Goal: Task Accomplishment & Management: Manage account settings

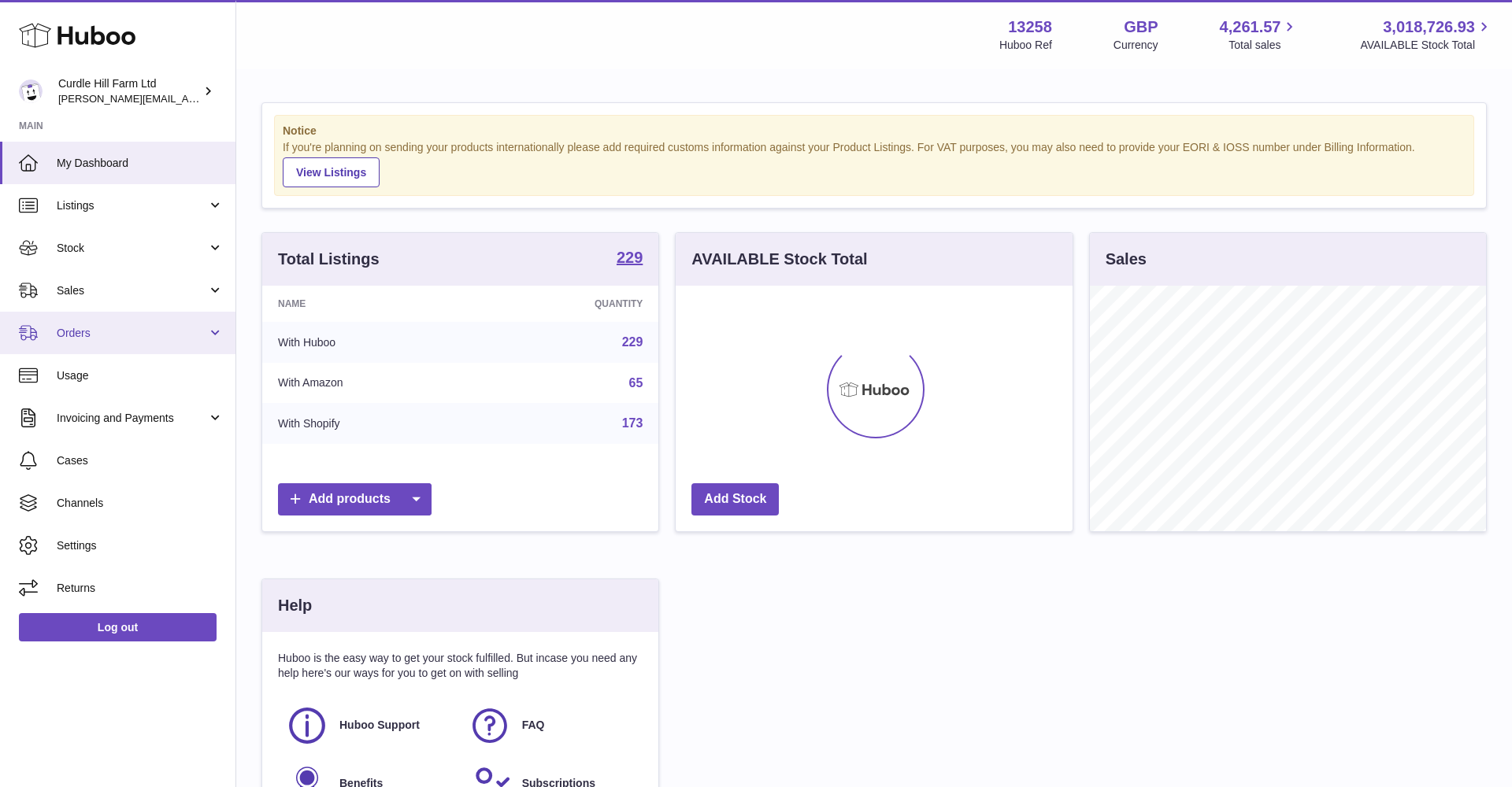
click at [159, 331] on span "Orders" at bounding box center [132, 333] width 151 height 15
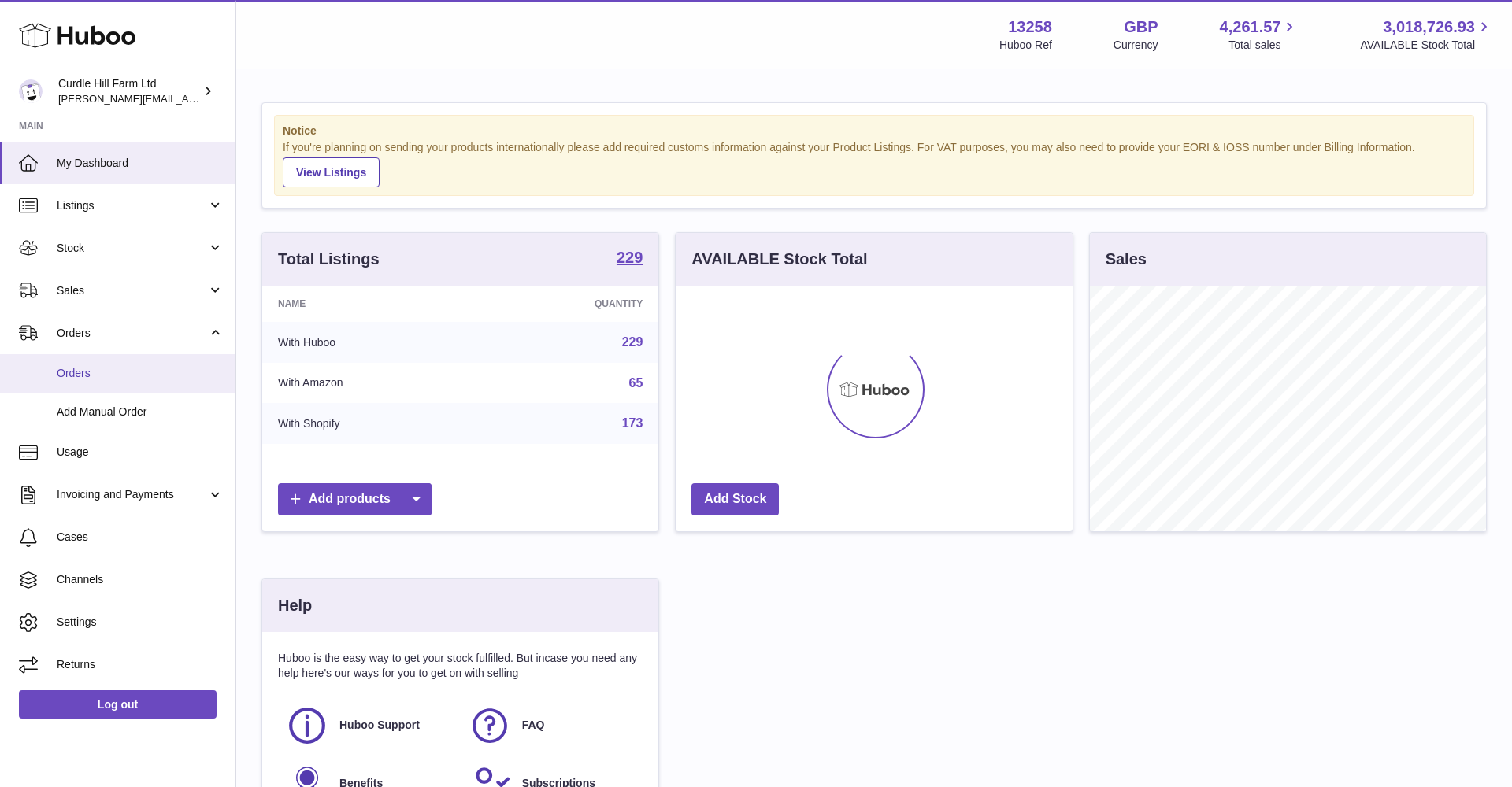
click at [169, 373] on span "Orders" at bounding box center [140, 373] width 167 height 15
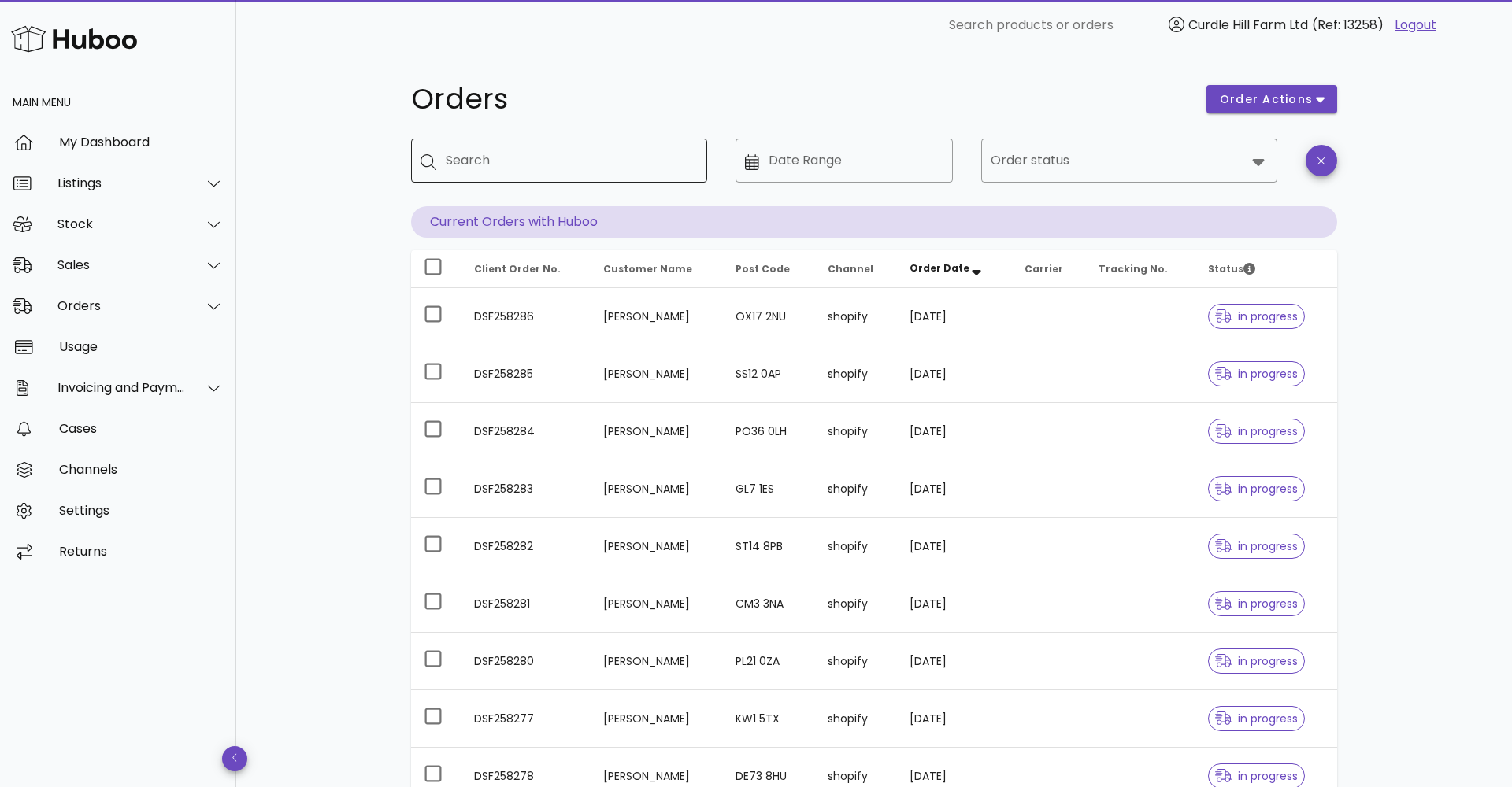
click at [450, 165] on input "Search" at bounding box center [570, 160] width 249 height 25
paste input "*********"
type input "*********"
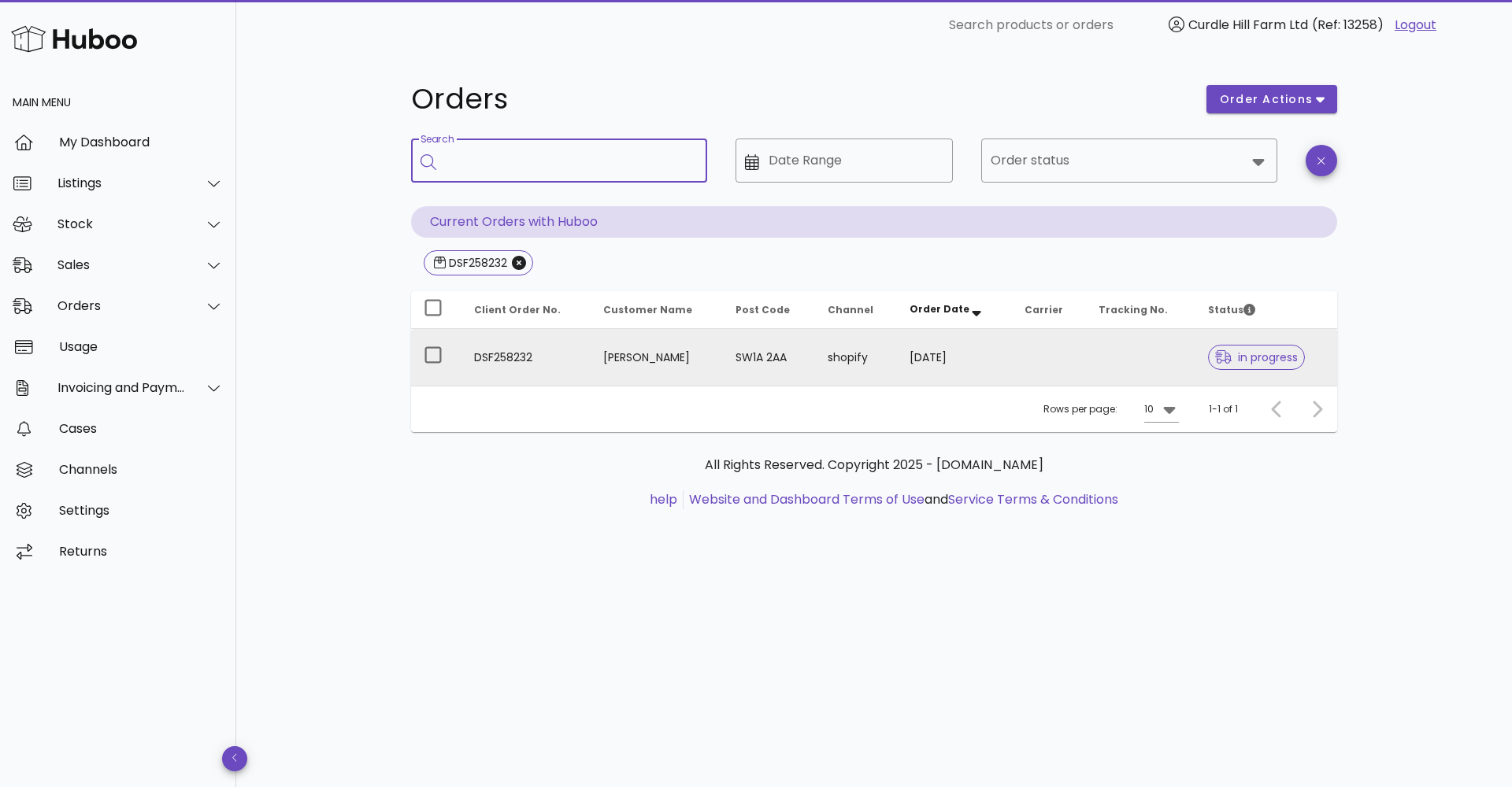
click at [763, 373] on td "SW1A 2AA" at bounding box center [769, 357] width 92 height 57
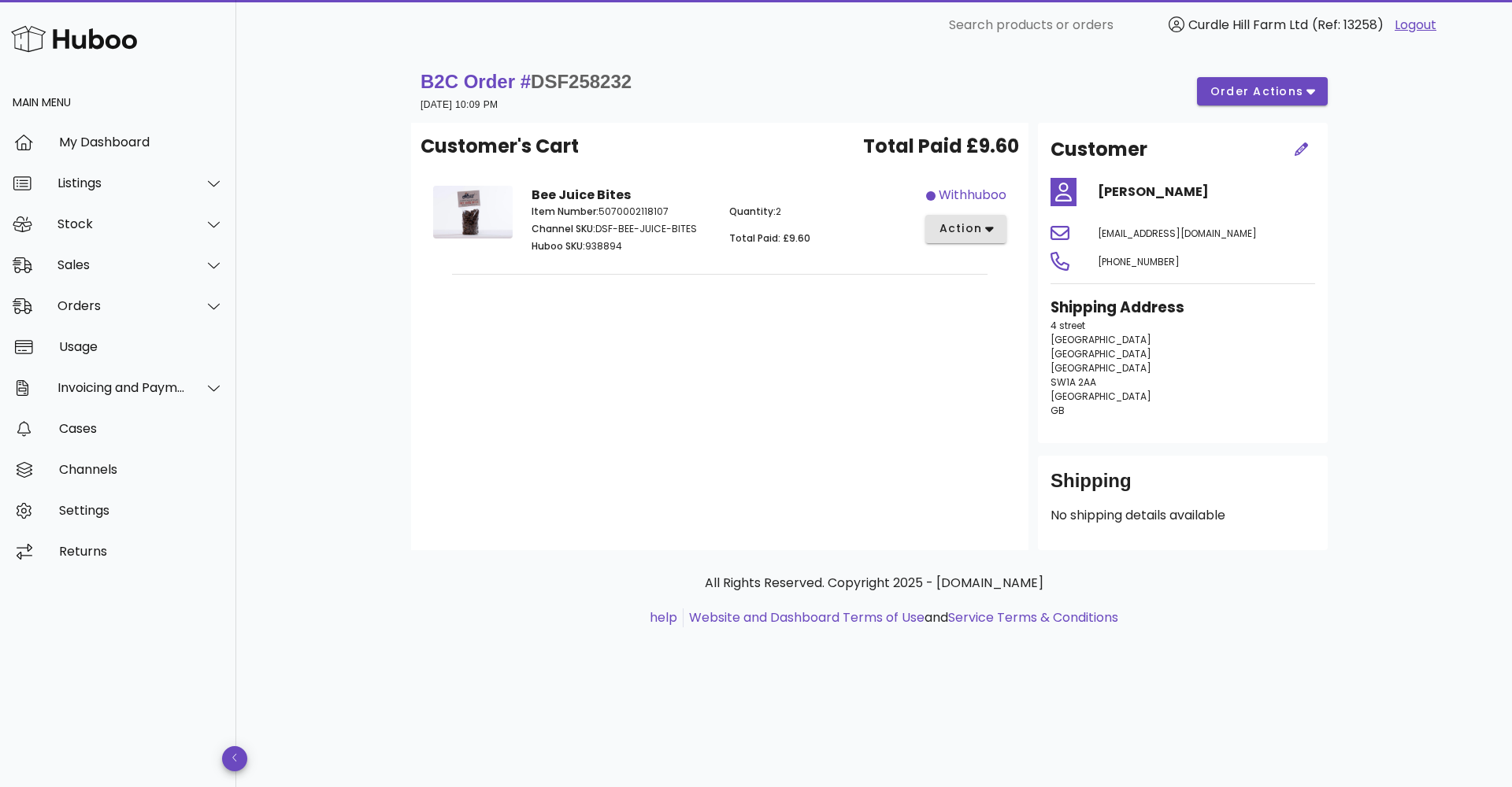
click at [945, 234] on span "action" at bounding box center [960, 228] width 44 height 17
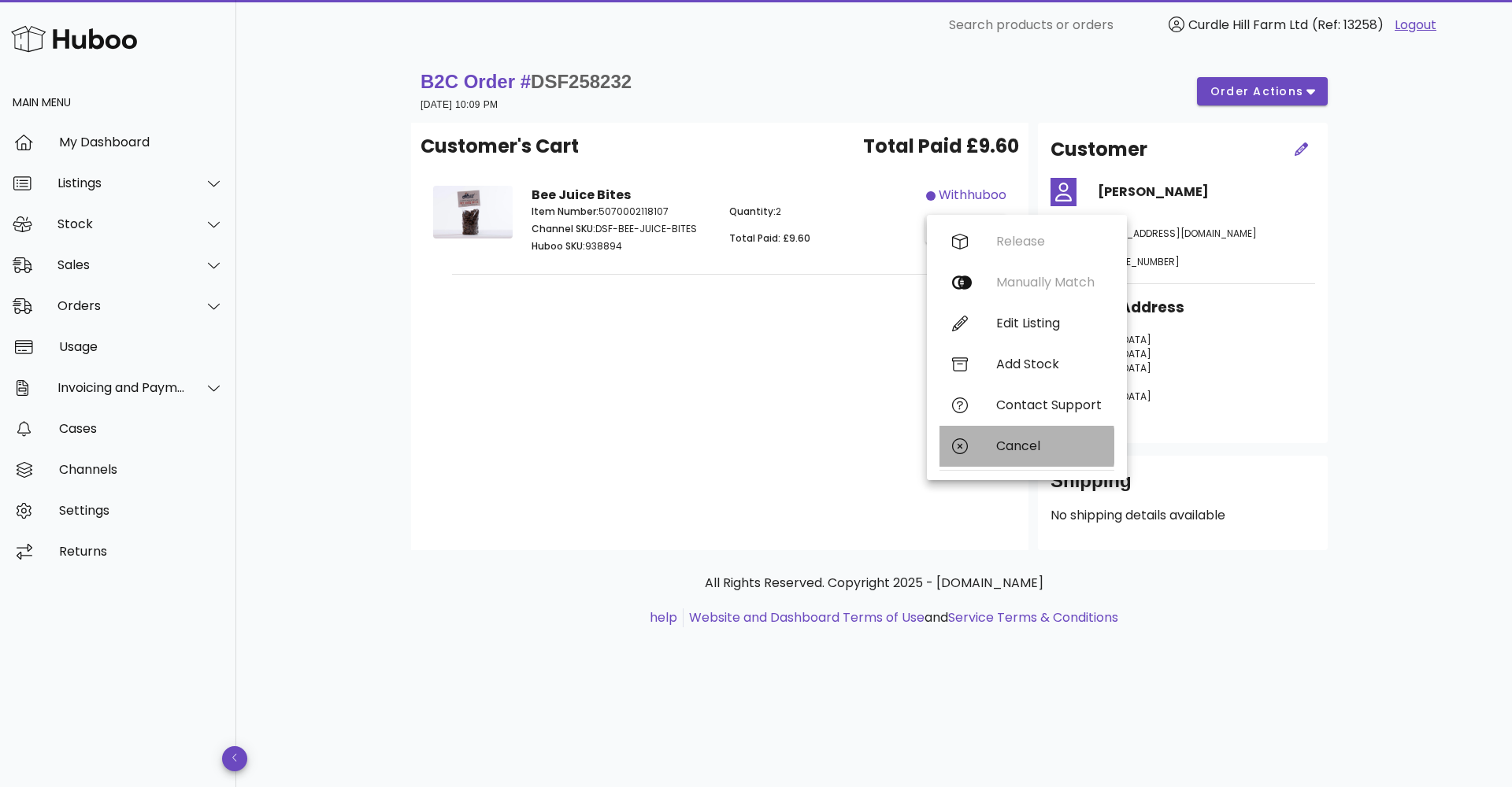
click at [993, 435] on div "Cancel" at bounding box center [1027, 446] width 175 height 41
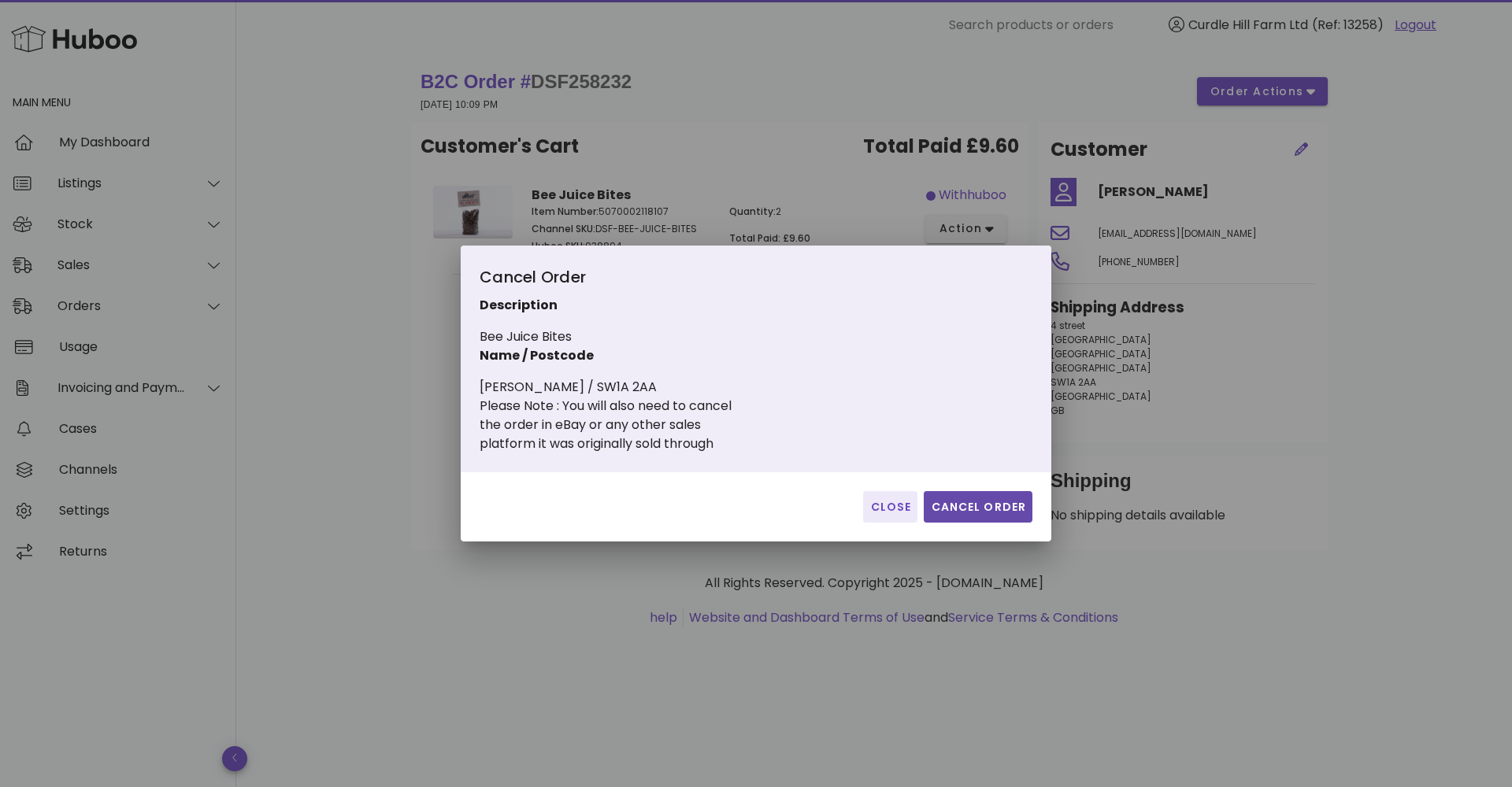
click at [987, 507] on span "Cancel Order" at bounding box center [978, 507] width 96 height 17
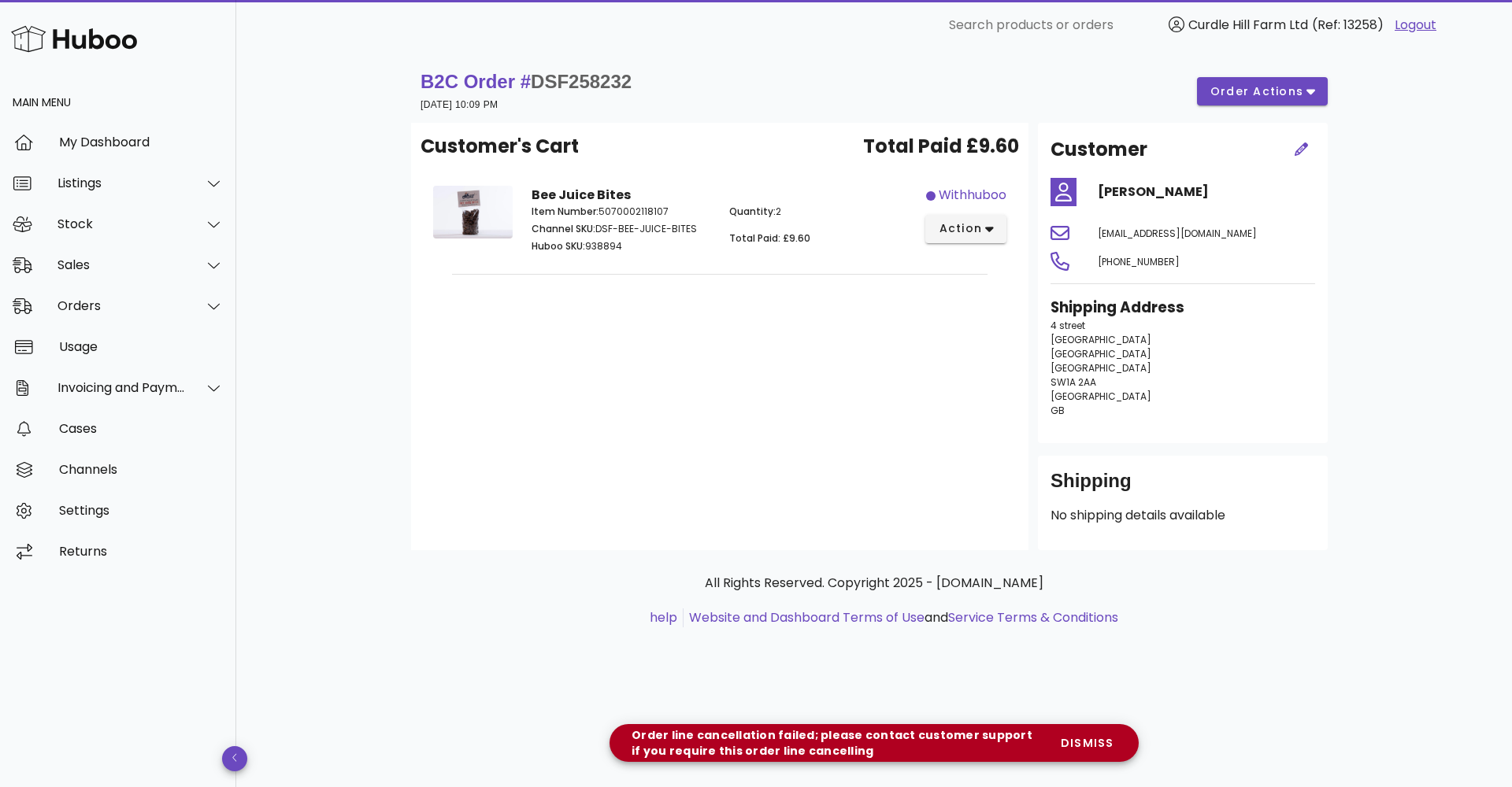
click at [952, 194] on div "withhuboo" at bounding box center [972, 196] width 67 height 19
click at [954, 227] on span "action" at bounding box center [960, 228] width 44 height 17
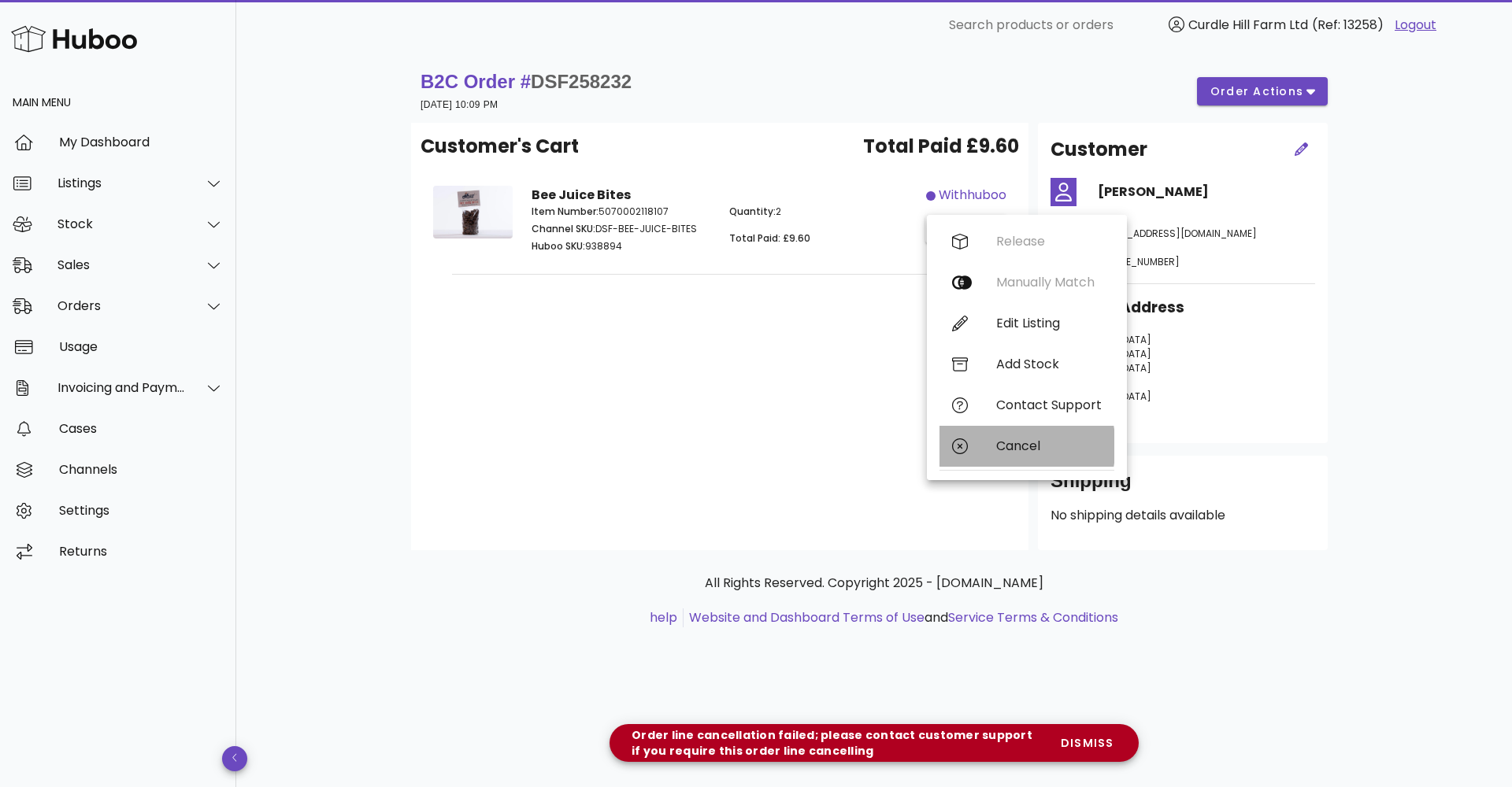
click at [1016, 441] on div "Cancel" at bounding box center [1049, 446] width 106 height 15
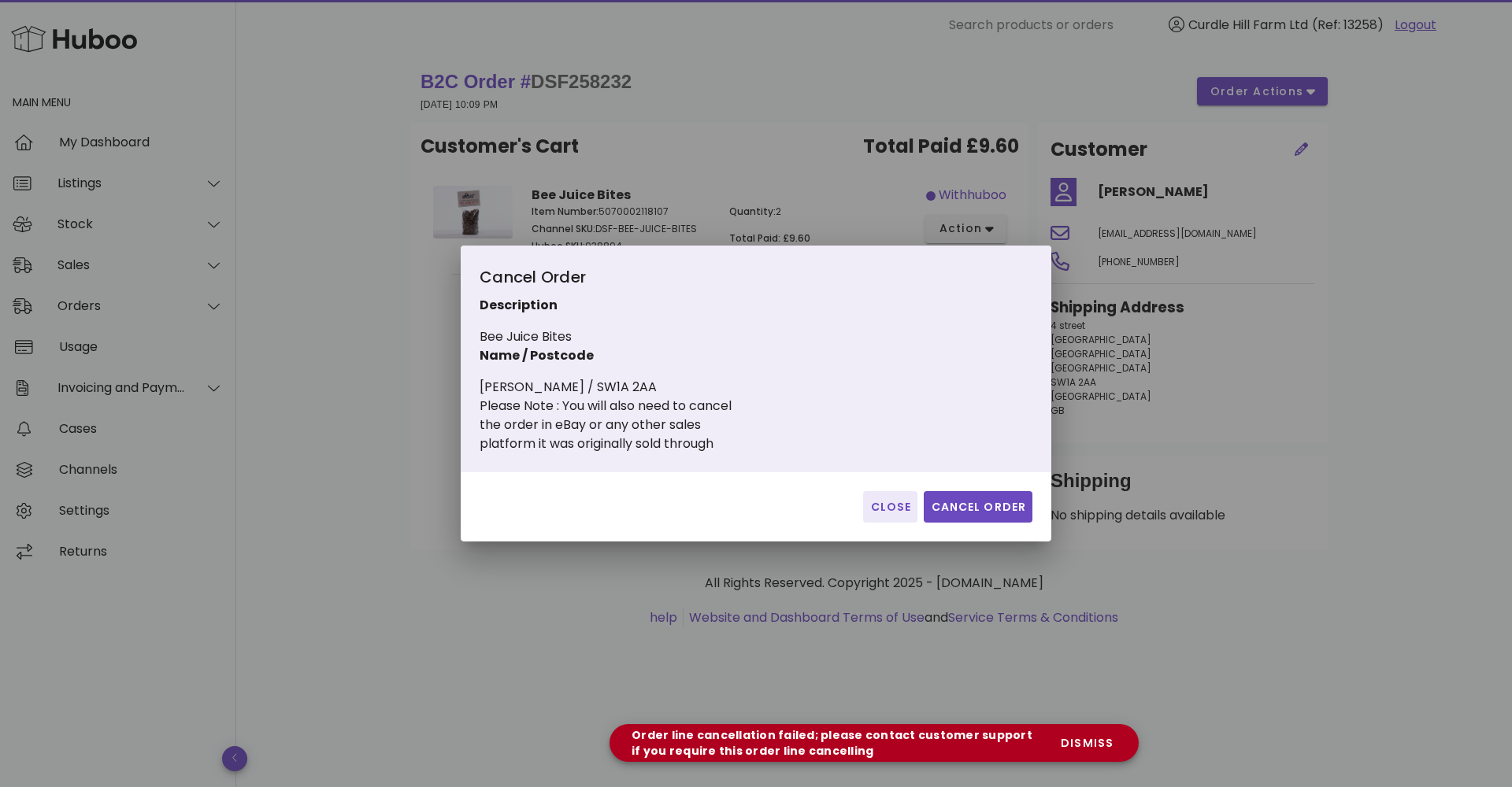
click at [981, 519] on button "Cancel Order" at bounding box center [978, 507] width 109 height 31
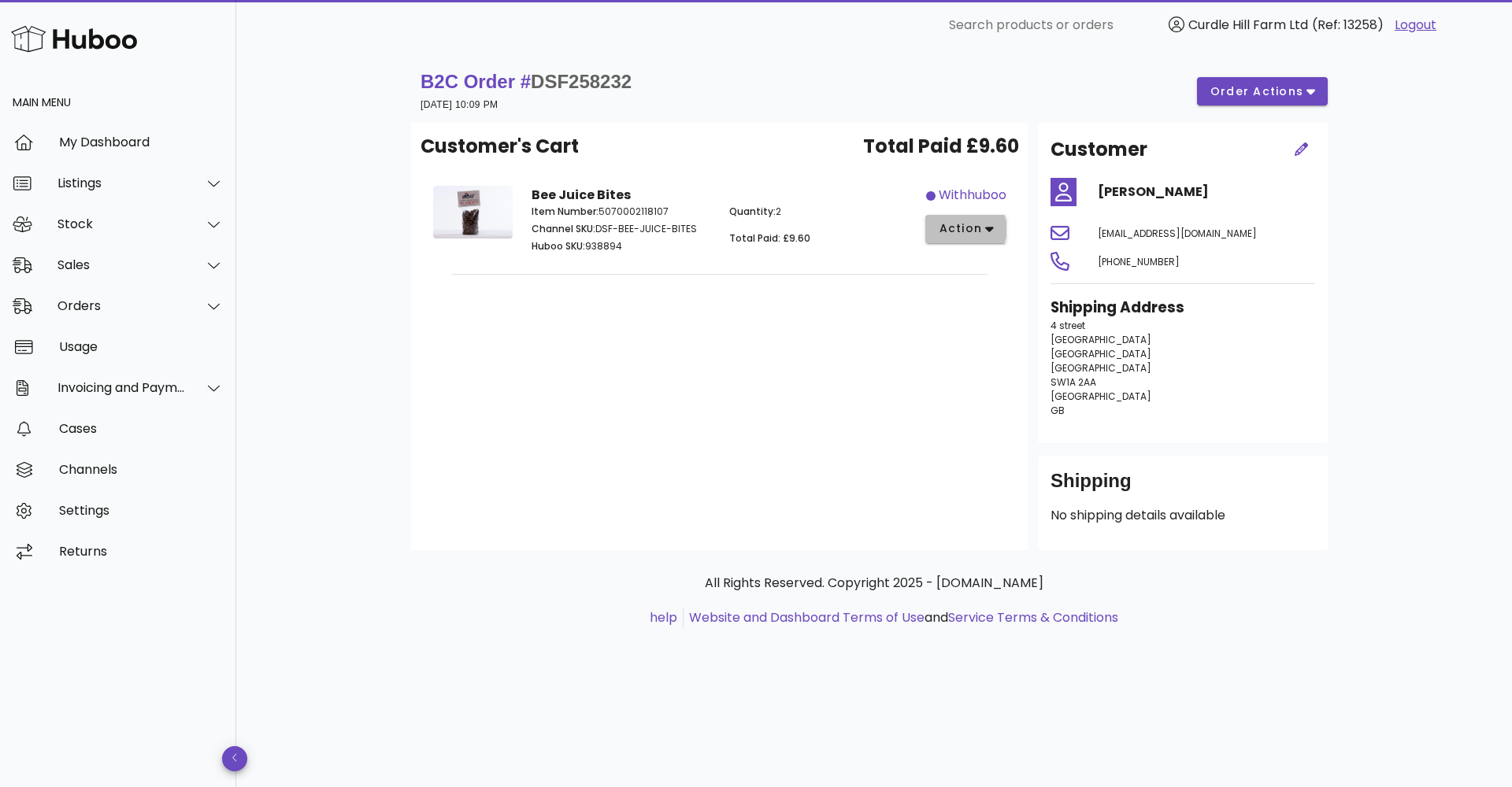
drag, startPoint x: 965, startPoint y: 232, endPoint x: 966, endPoint y: 265, distance: 33.0
click at [964, 232] on span "action" at bounding box center [960, 228] width 44 height 17
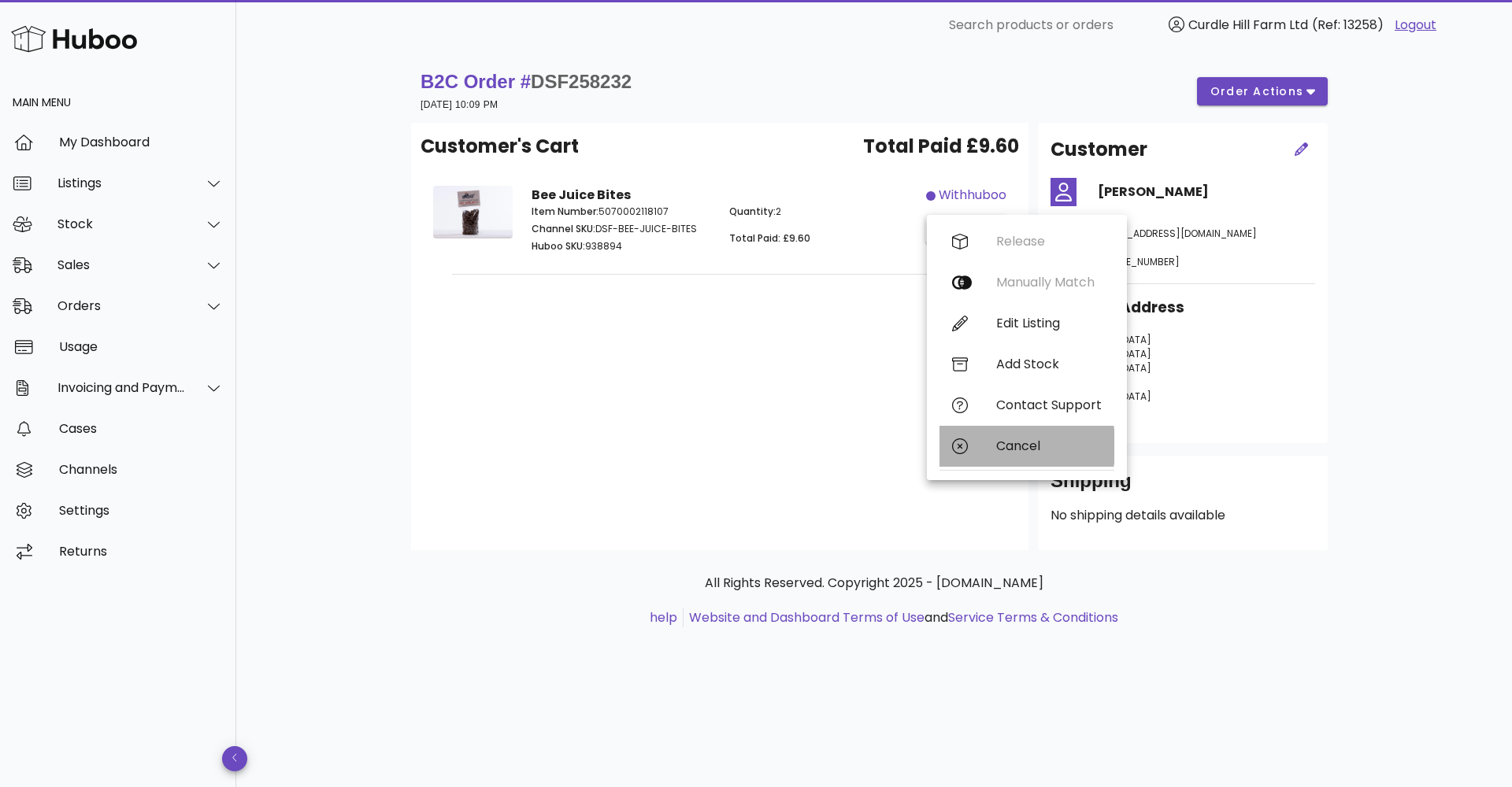
click at [1071, 453] on div "Cancel" at bounding box center [1049, 446] width 106 height 15
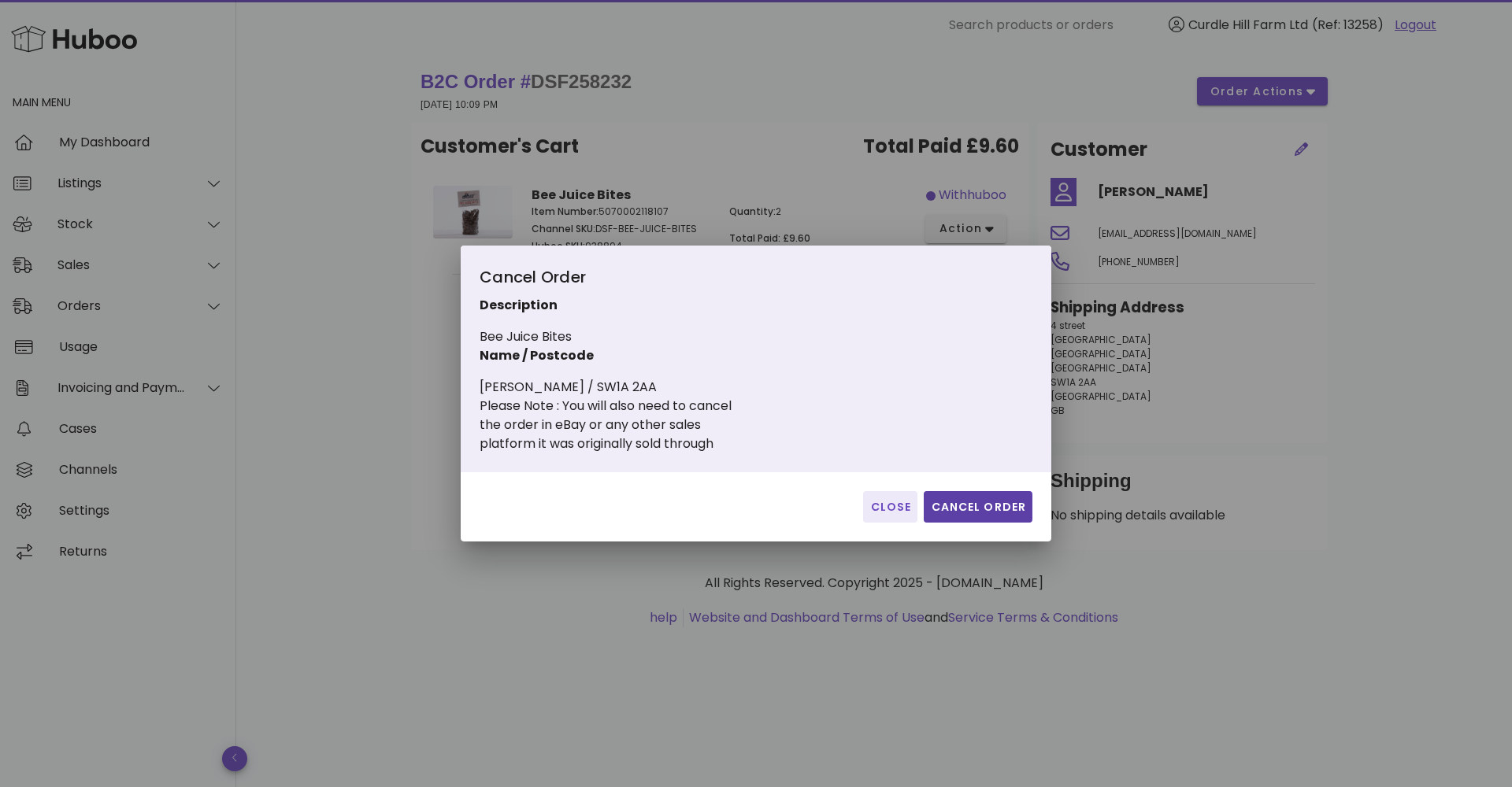
click at [1002, 516] on button "Cancel Order" at bounding box center [978, 507] width 109 height 31
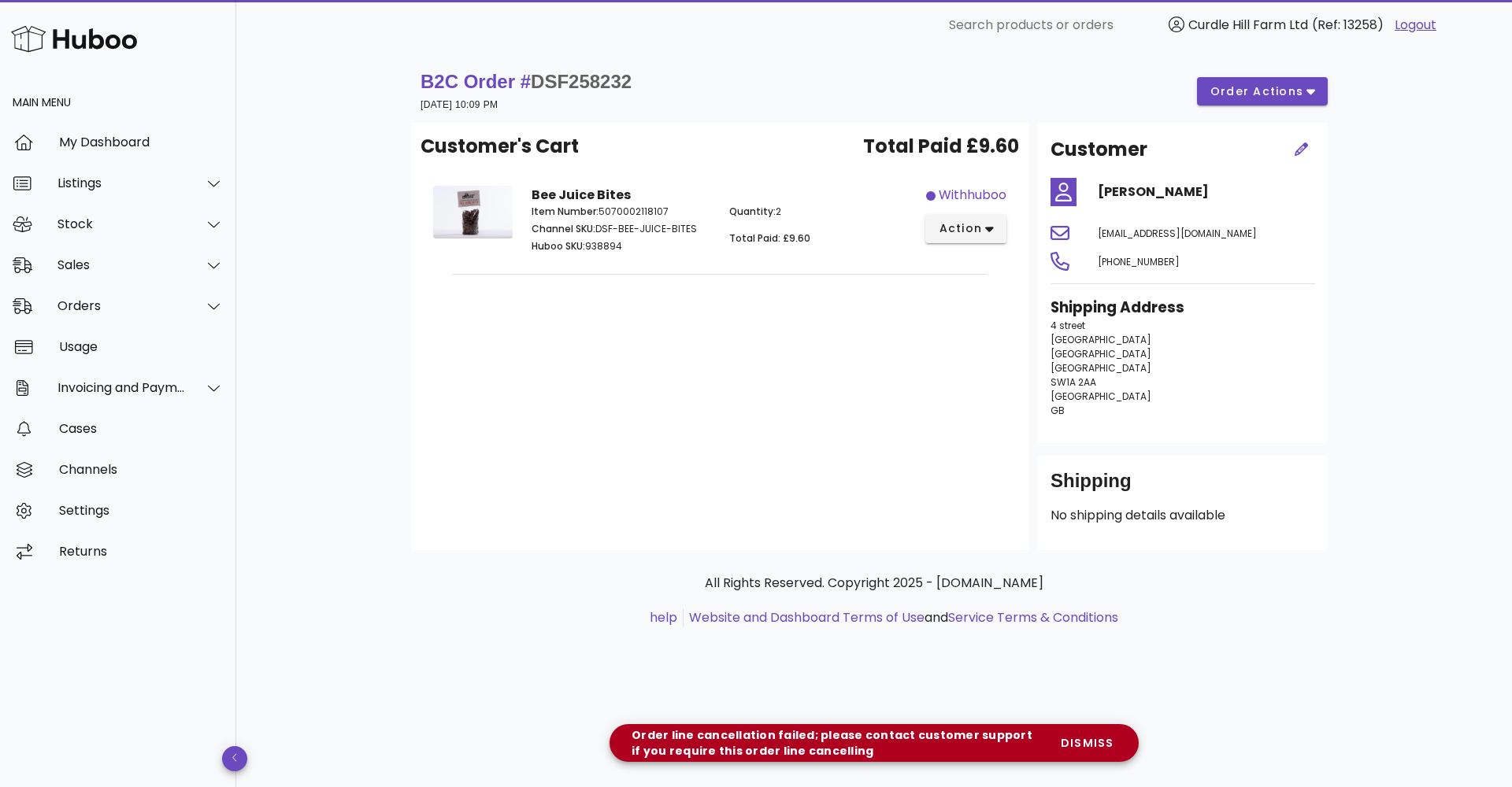
click at [974, 212] on div "withhuboo action" at bounding box center [966, 222] width 99 height 91
drag, startPoint x: 968, startPoint y: 218, endPoint x: 972, endPoint y: 264, distance: 46.2
click at [968, 218] on button "action" at bounding box center [965, 228] width 81 height 28
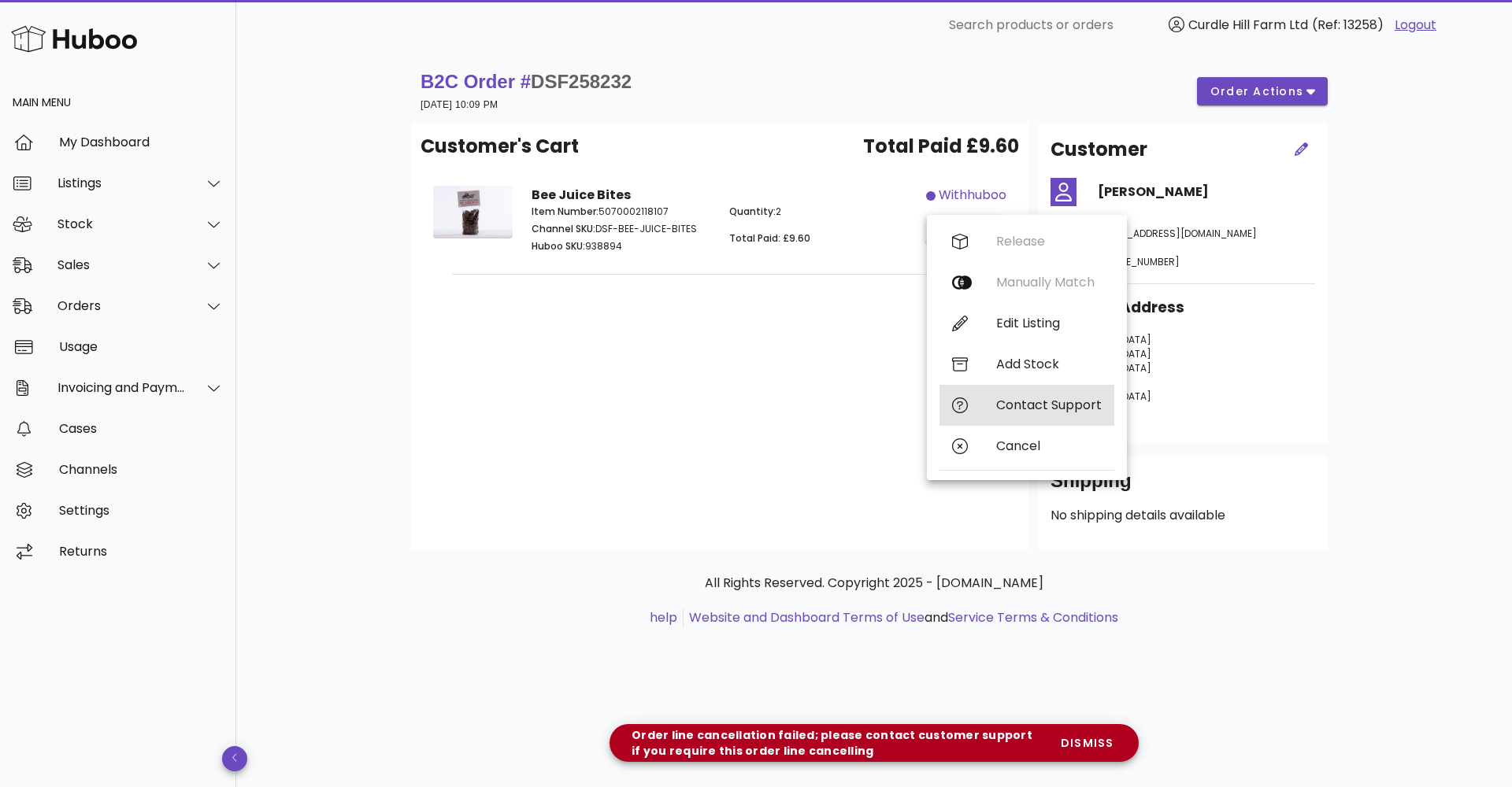
click at [1003, 408] on div "Contact Support" at bounding box center [1049, 405] width 106 height 15
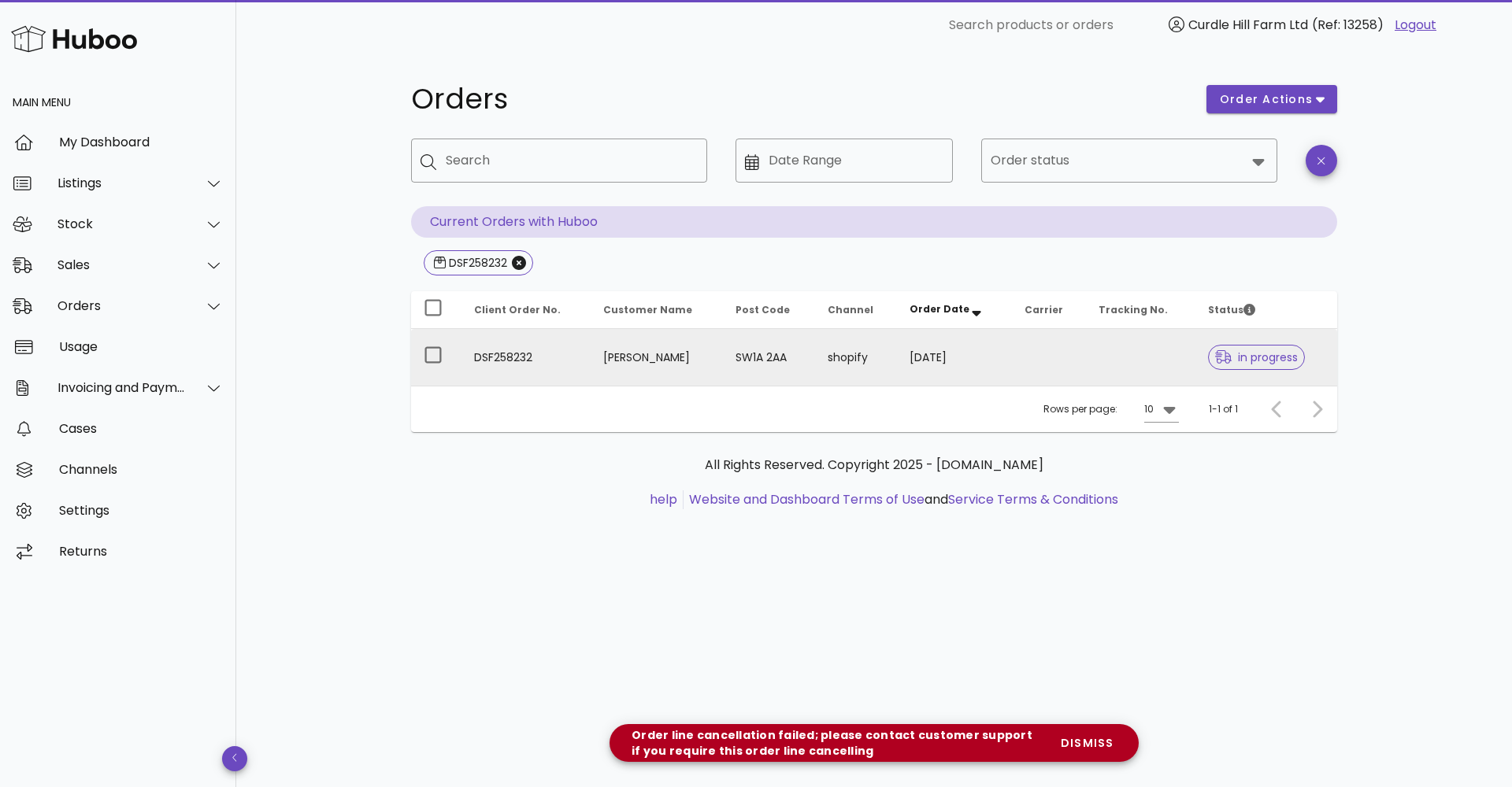
click at [651, 365] on td "[PERSON_NAME]" at bounding box center [657, 357] width 132 height 57
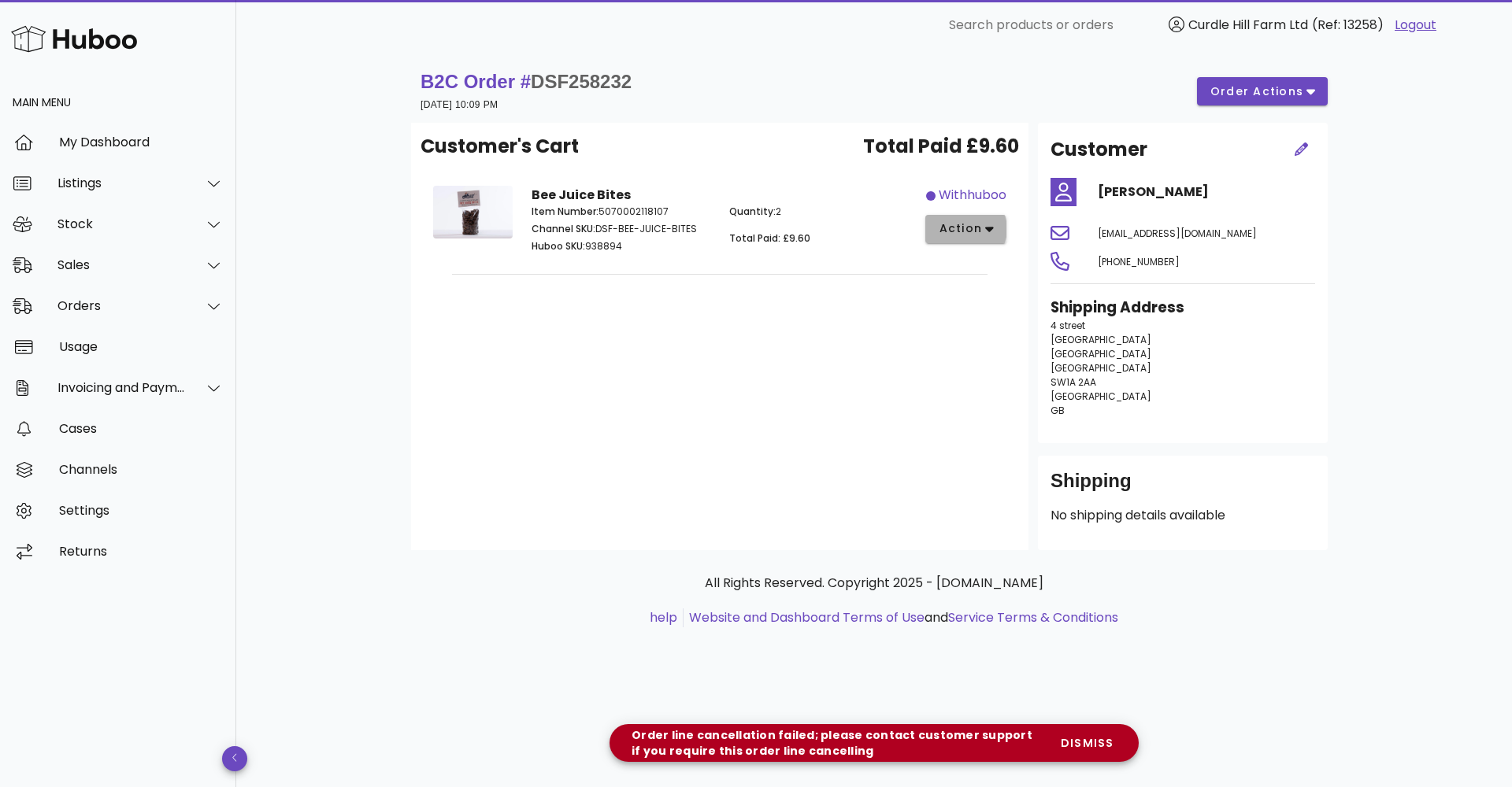
click at [945, 235] on span "action" at bounding box center [960, 228] width 44 height 17
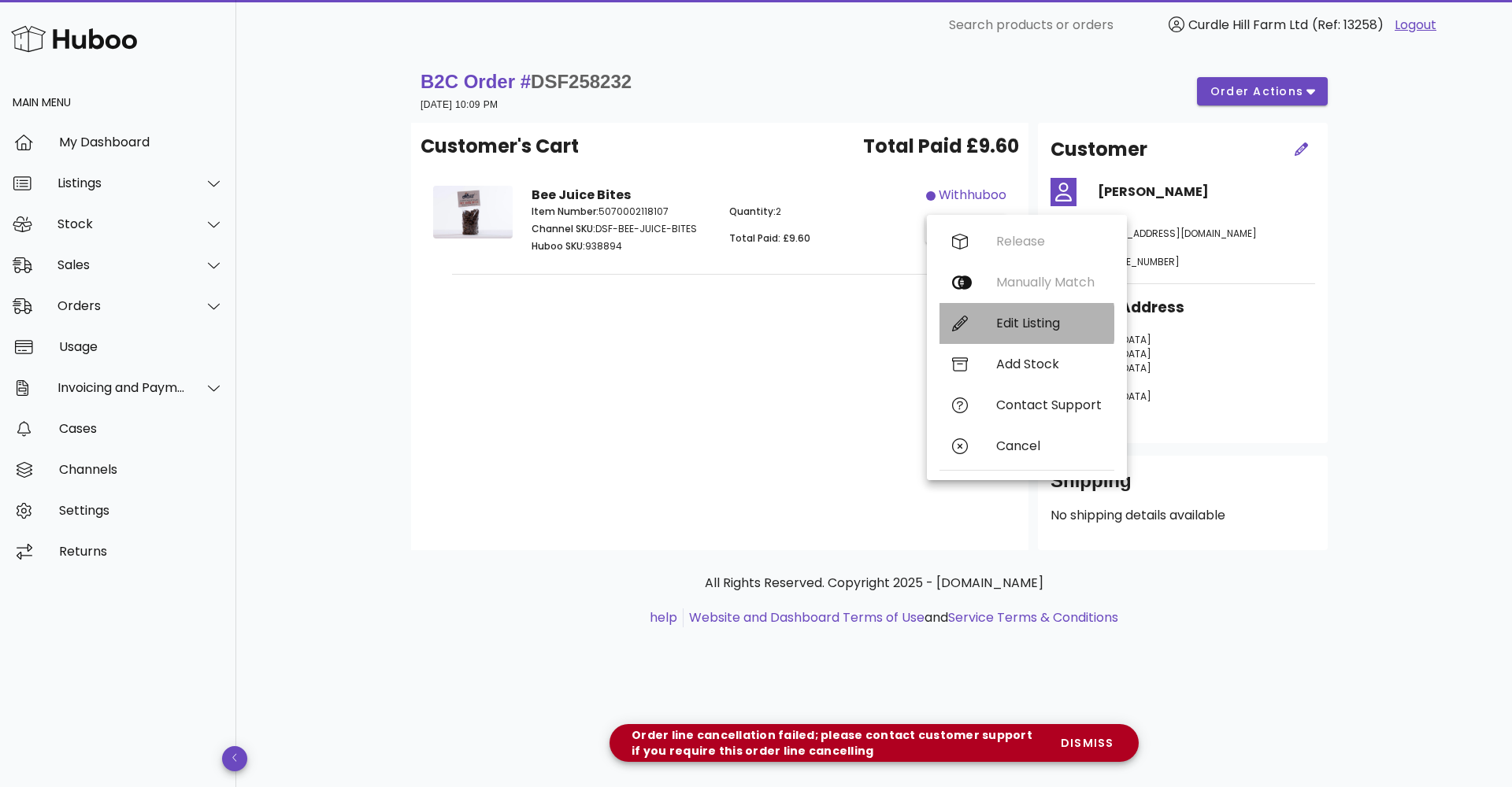
click at [1010, 315] on div "Edit Listing" at bounding box center [1027, 323] width 175 height 41
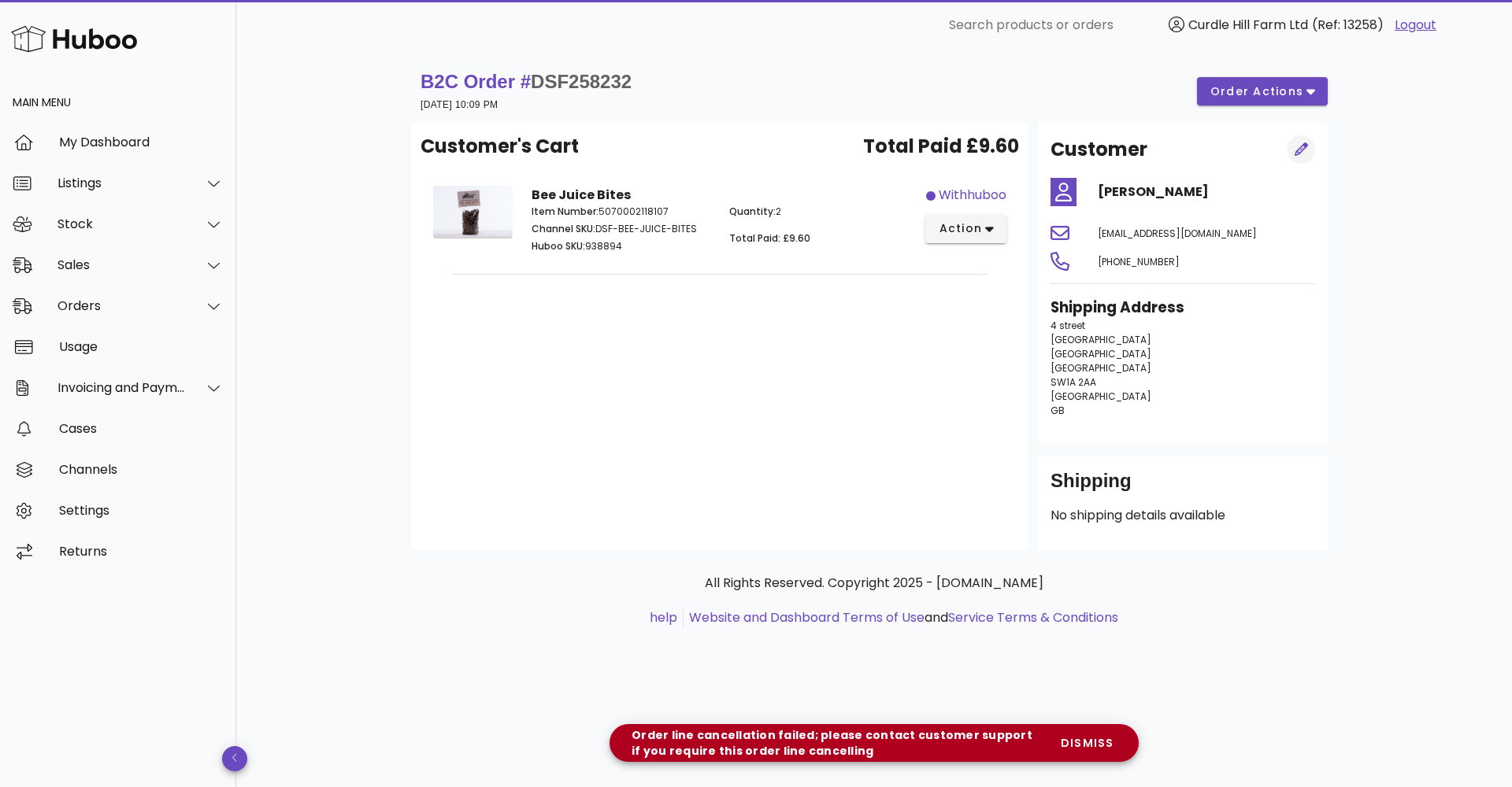
click at [1308, 145] on icon "button" at bounding box center [1301, 149] width 14 height 14
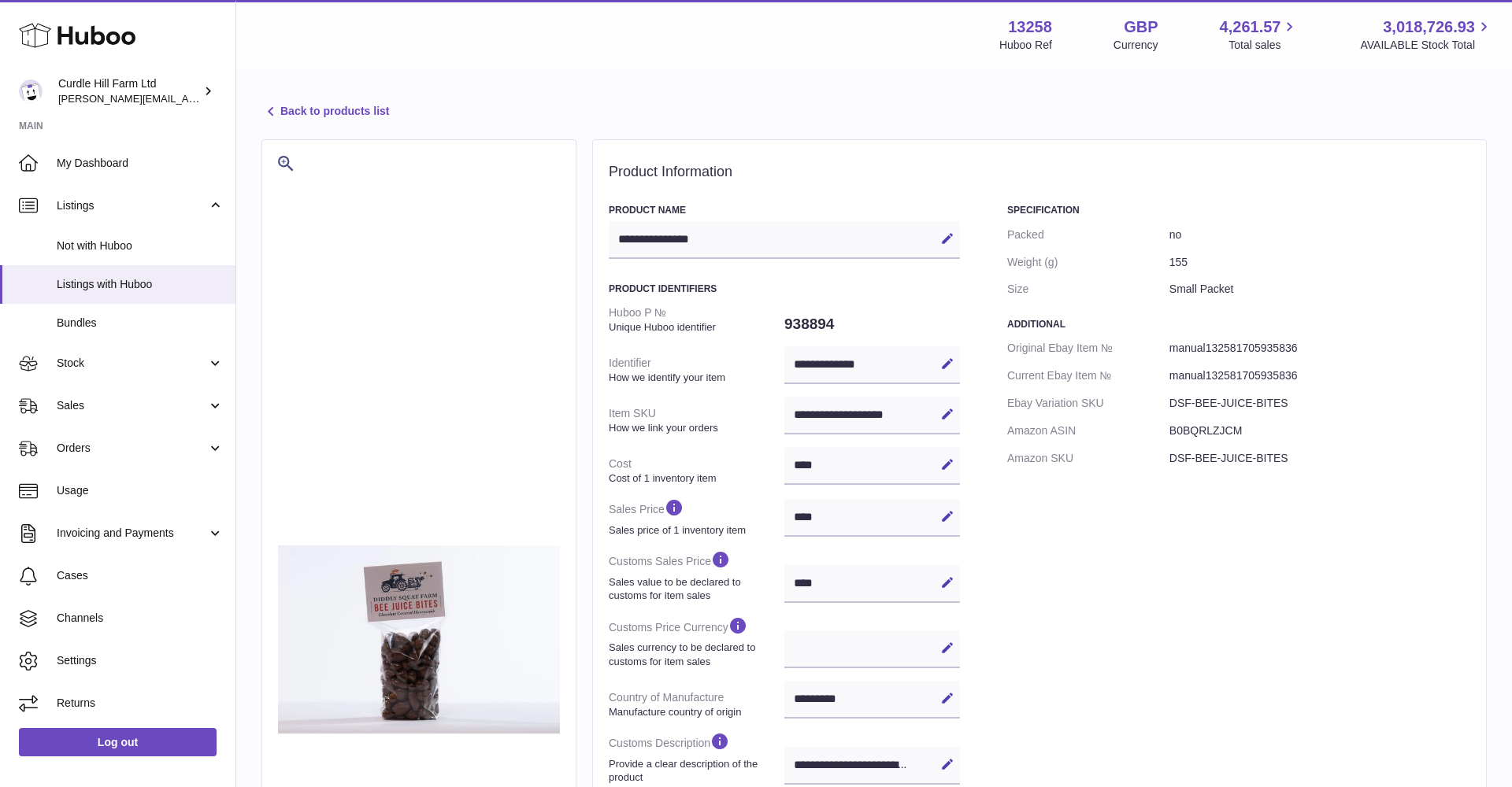
select select
select select "***"
select select "****"
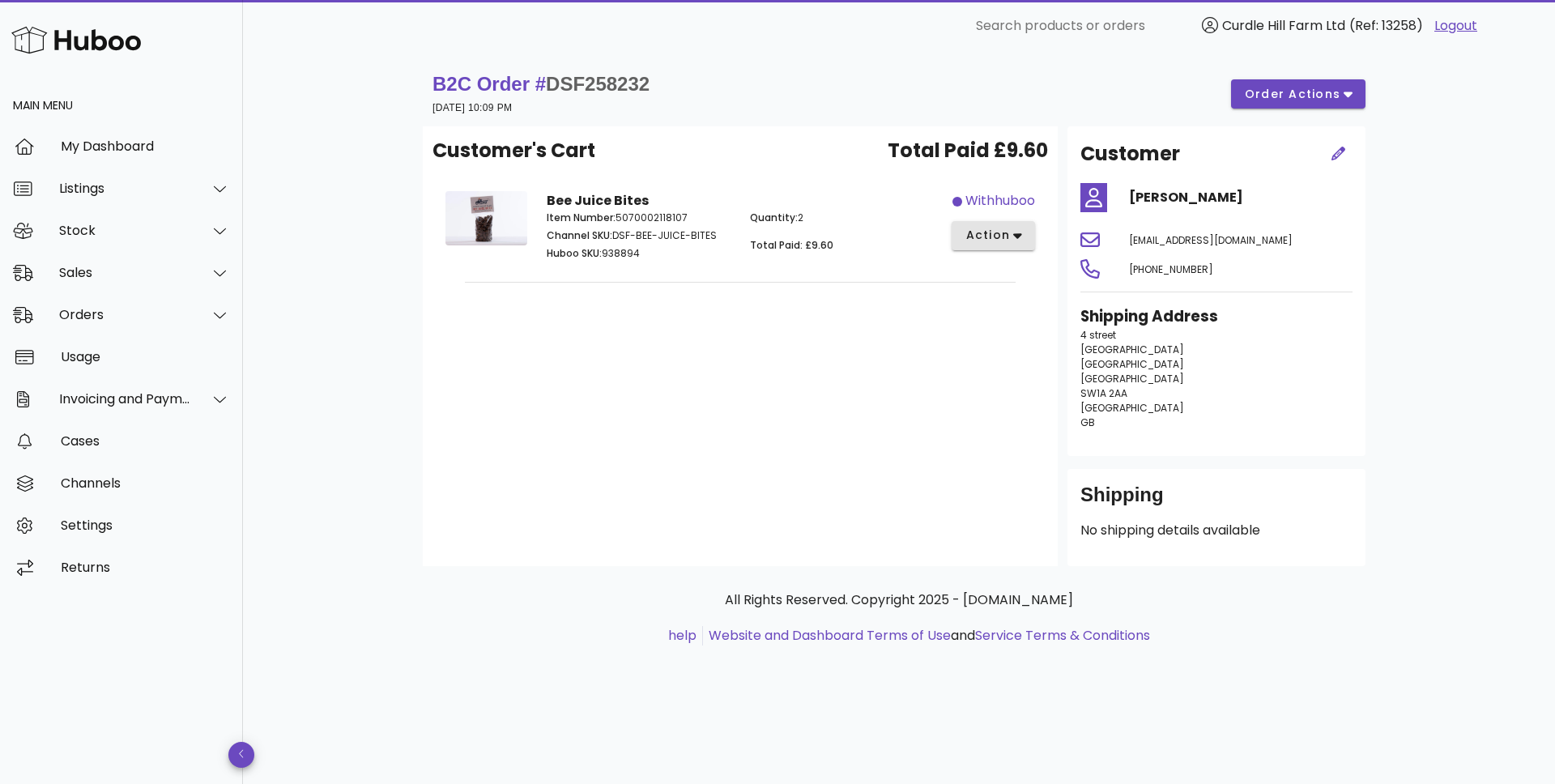
click at [984, 237] on span "action" at bounding box center [987, 235] width 45 height 17
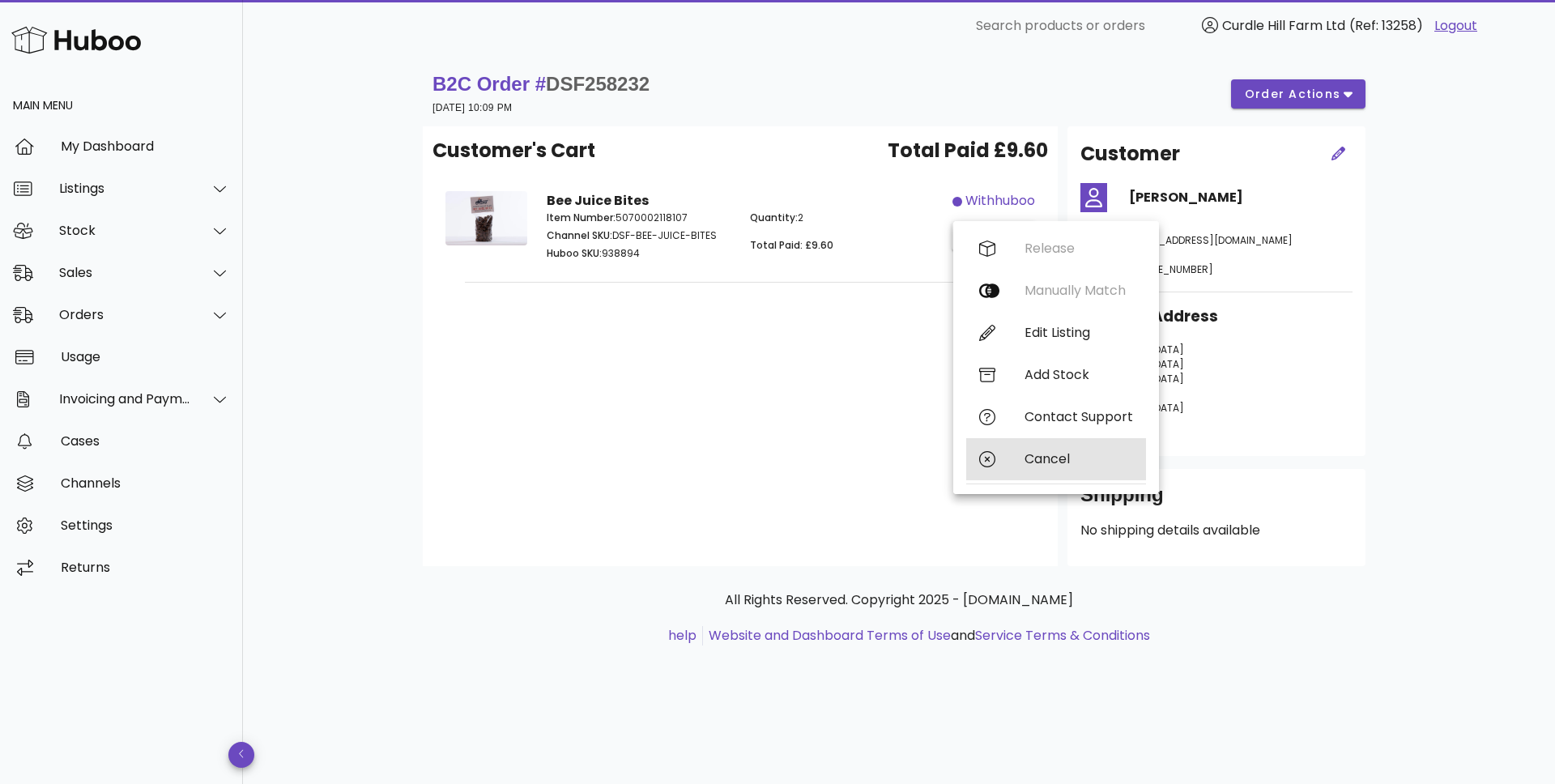
click at [1021, 458] on div "Cancel" at bounding box center [1056, 458] width 180 height 42
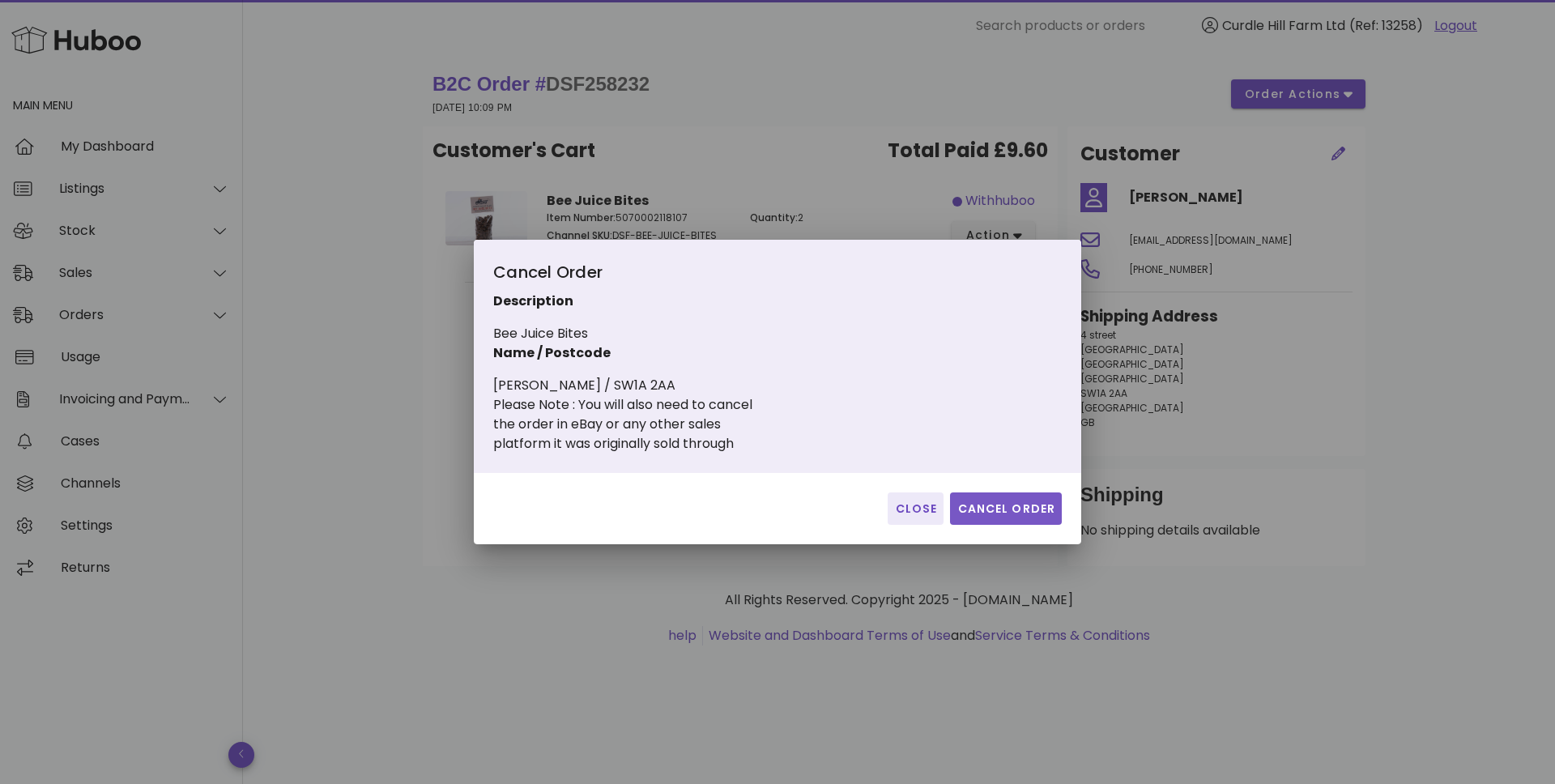
click at [998, 502] on span "Cancel Order" at bounding box center [1006, 509] width 99 height 17
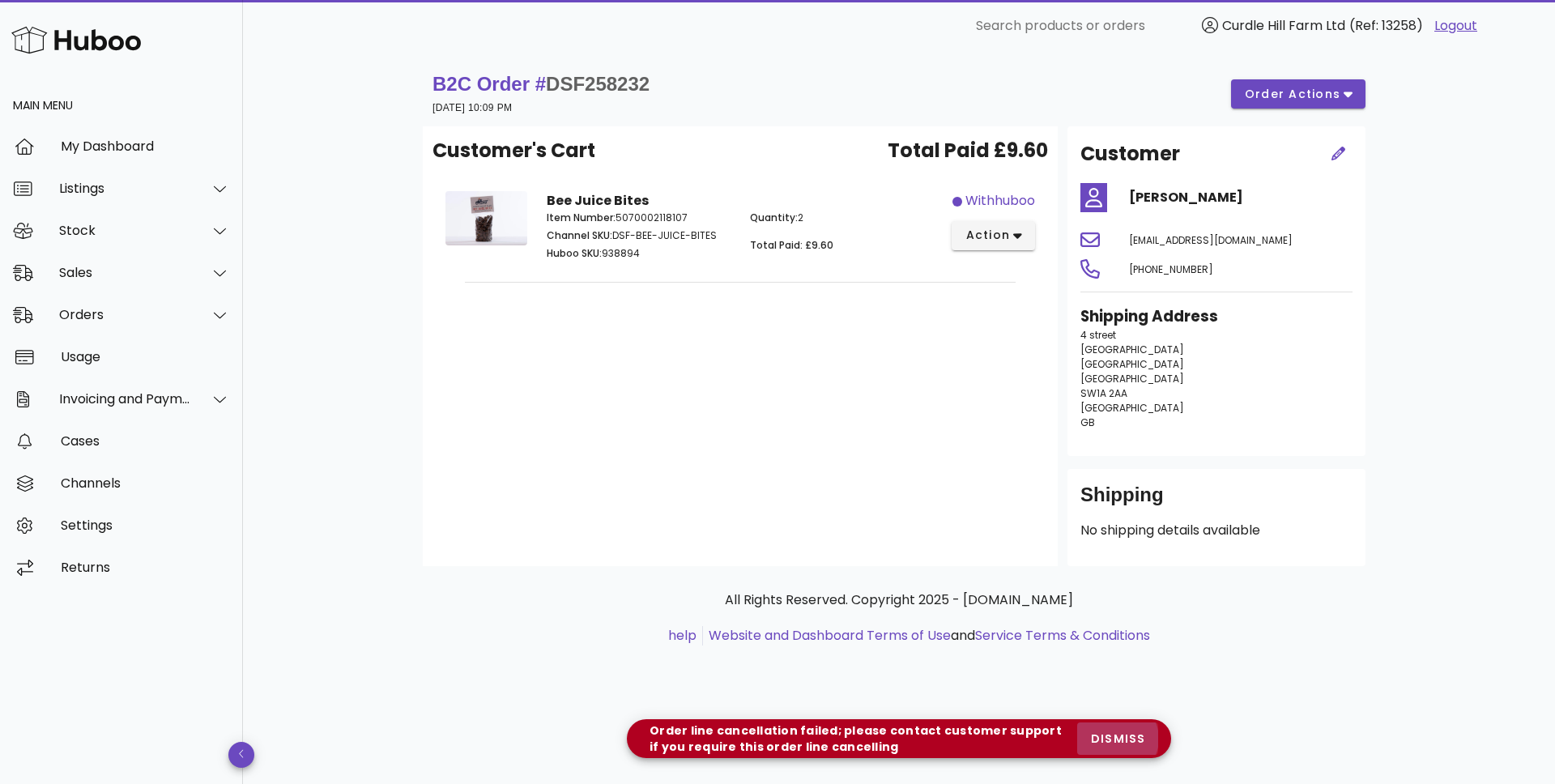
click at [1122, 741] on span "dismiss" at bounding box center [1117, 739] width 55 height 17
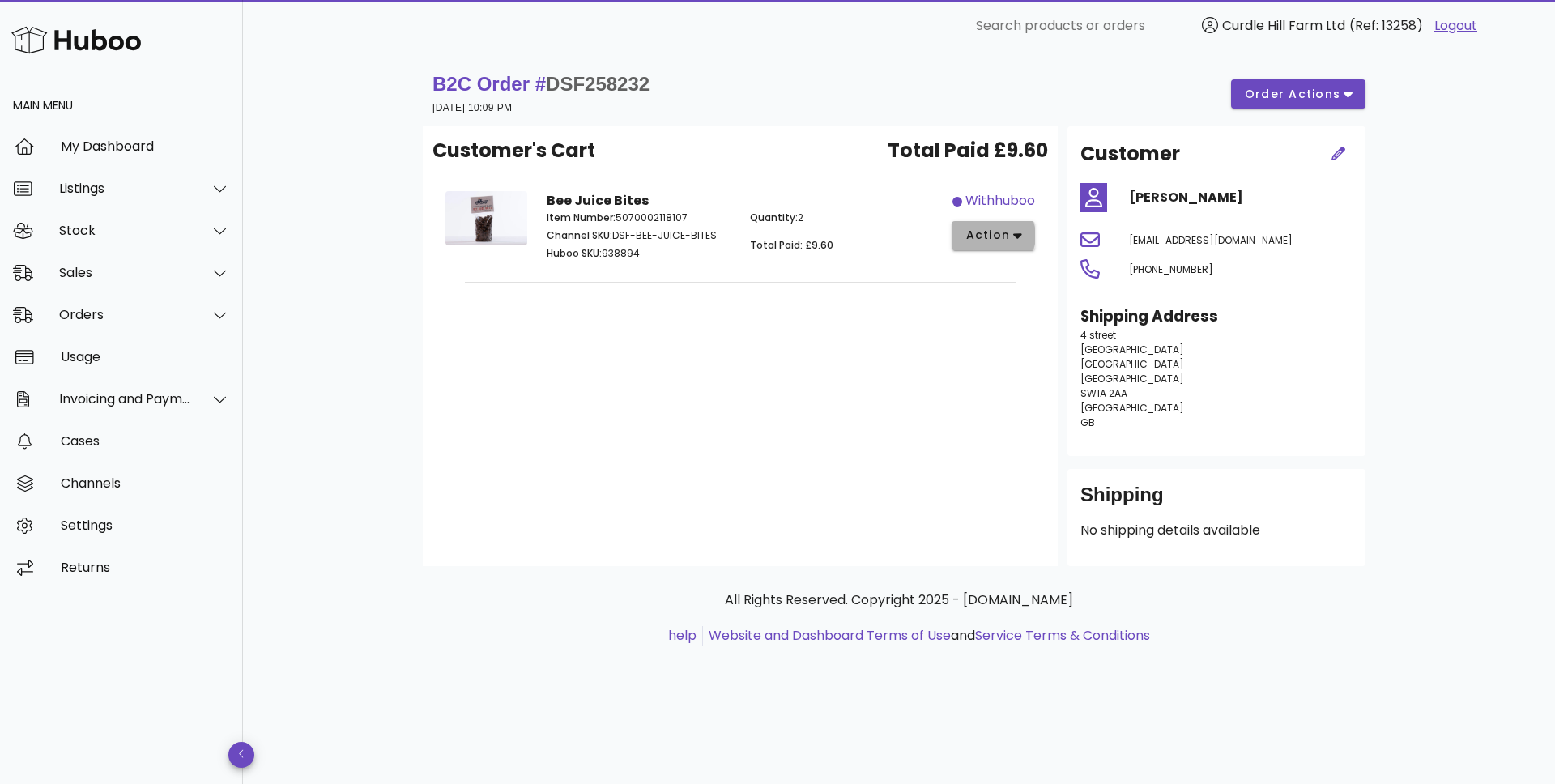
click at [996, 225] on button "action" at bounding box center [993, 235] width 83 height 29
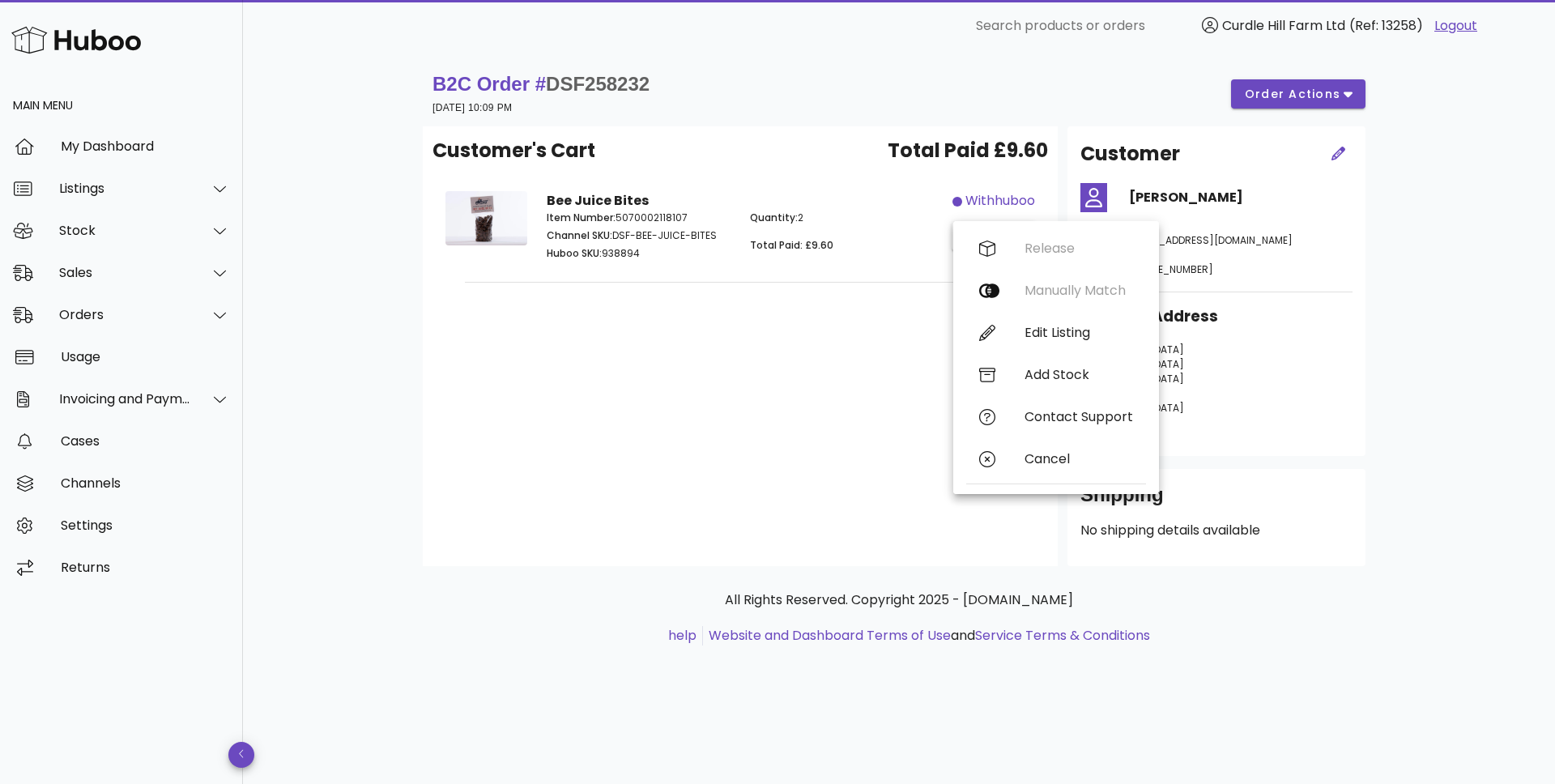
click at [996, 225] on div "Release Manually Match Edit Listing Add Stock Contact Support Cancel" at bounding box center [1056, 357] width 206 height 273
click at [996, 225] on button "action" at bounding box center [993, 235] width 83 height 29
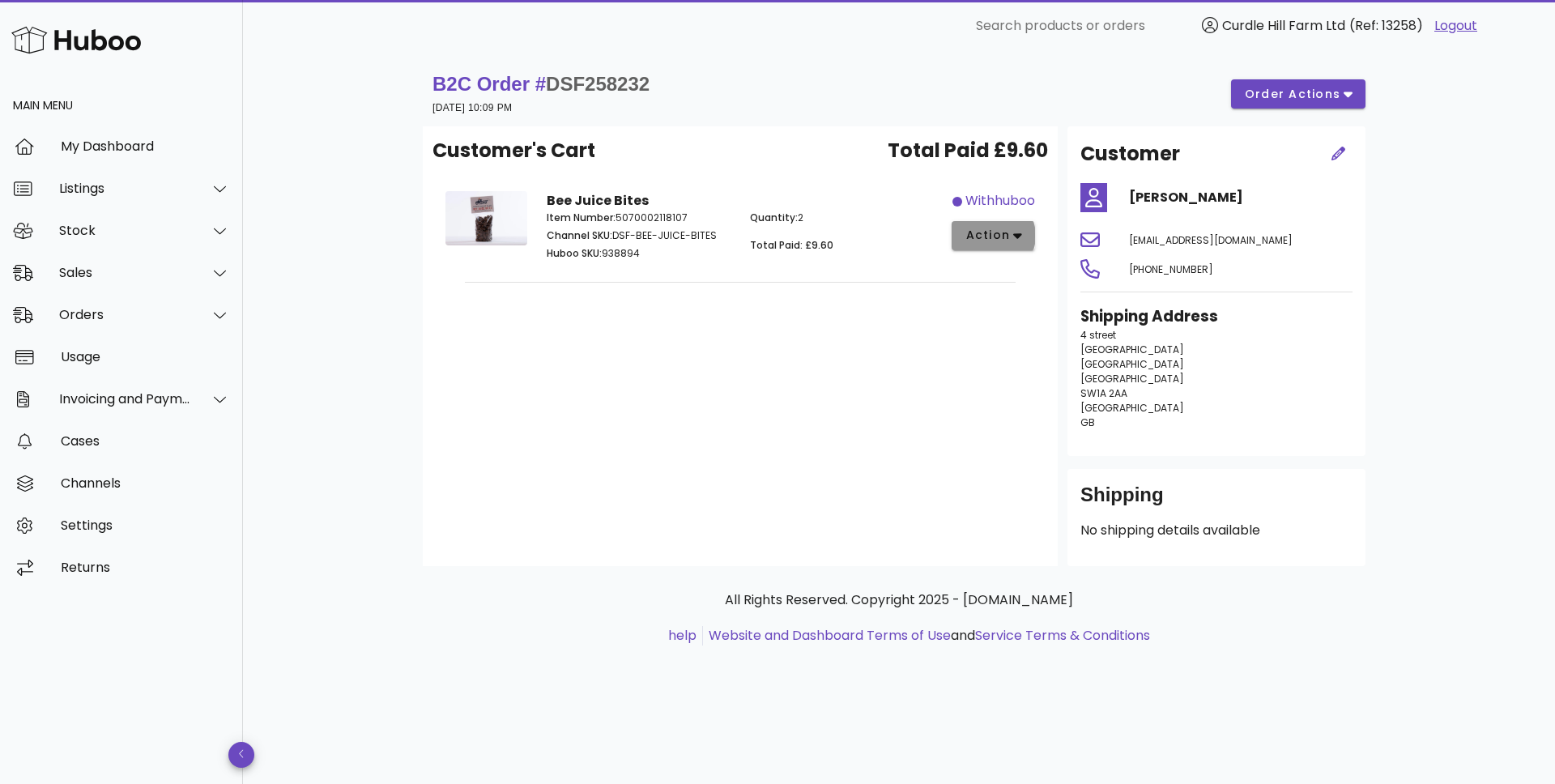
click at [996, 225] on div "​ Search products or orders Curdle Hill Farm Ltd (Ref: 13258) Logout Main Menu …" at bounding box center [778, 392] width 1555 height 784
click at [1265, 96] on span "order actions" at bounding box center [1293, 94] width 97 height 17
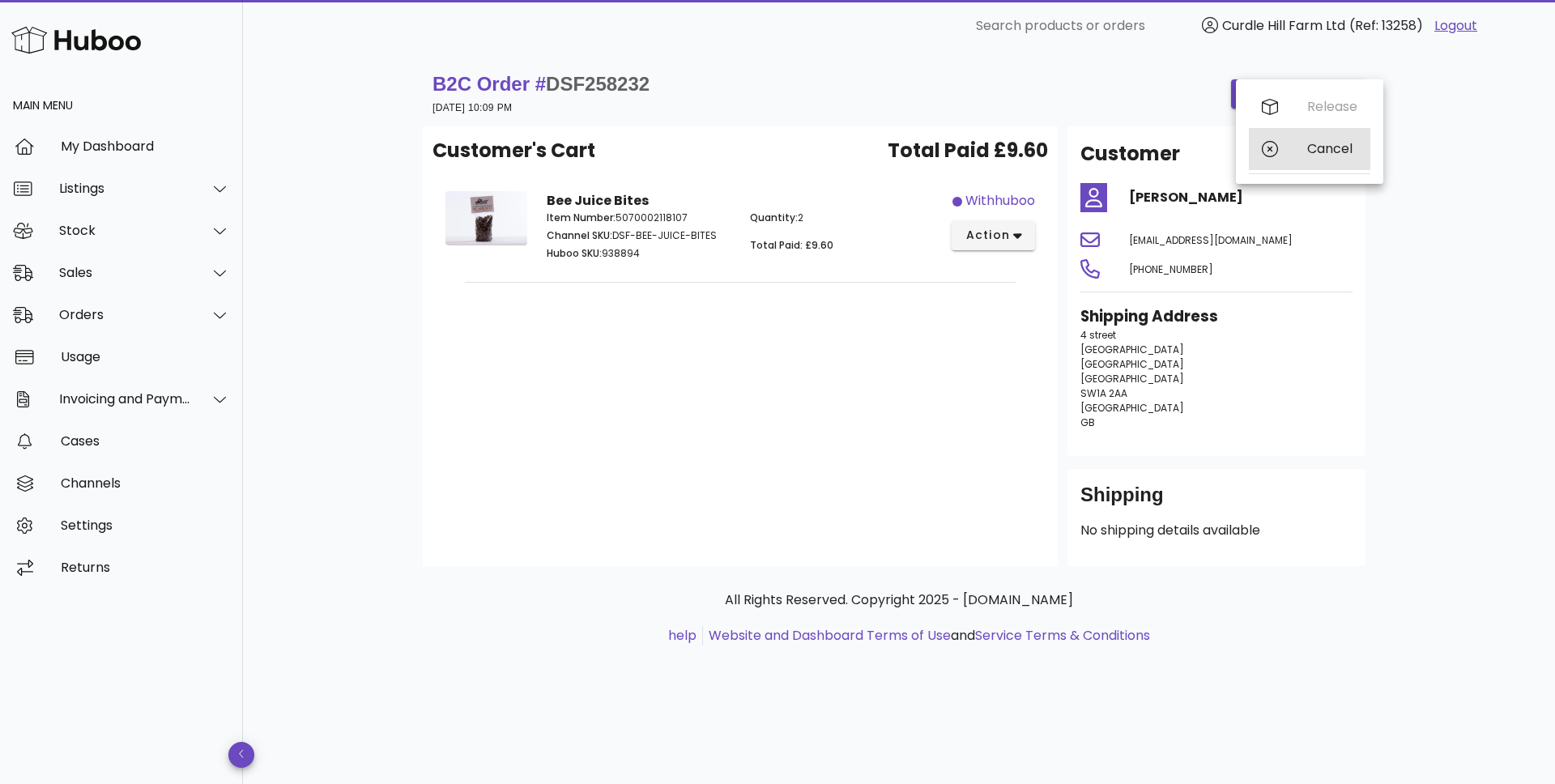
click at [1275, 153] on icon at bounding box center [1271, 149] width 16 height 16
click at [997, 243] on span "action" at bounding box center [987, 235] width 45 height 17
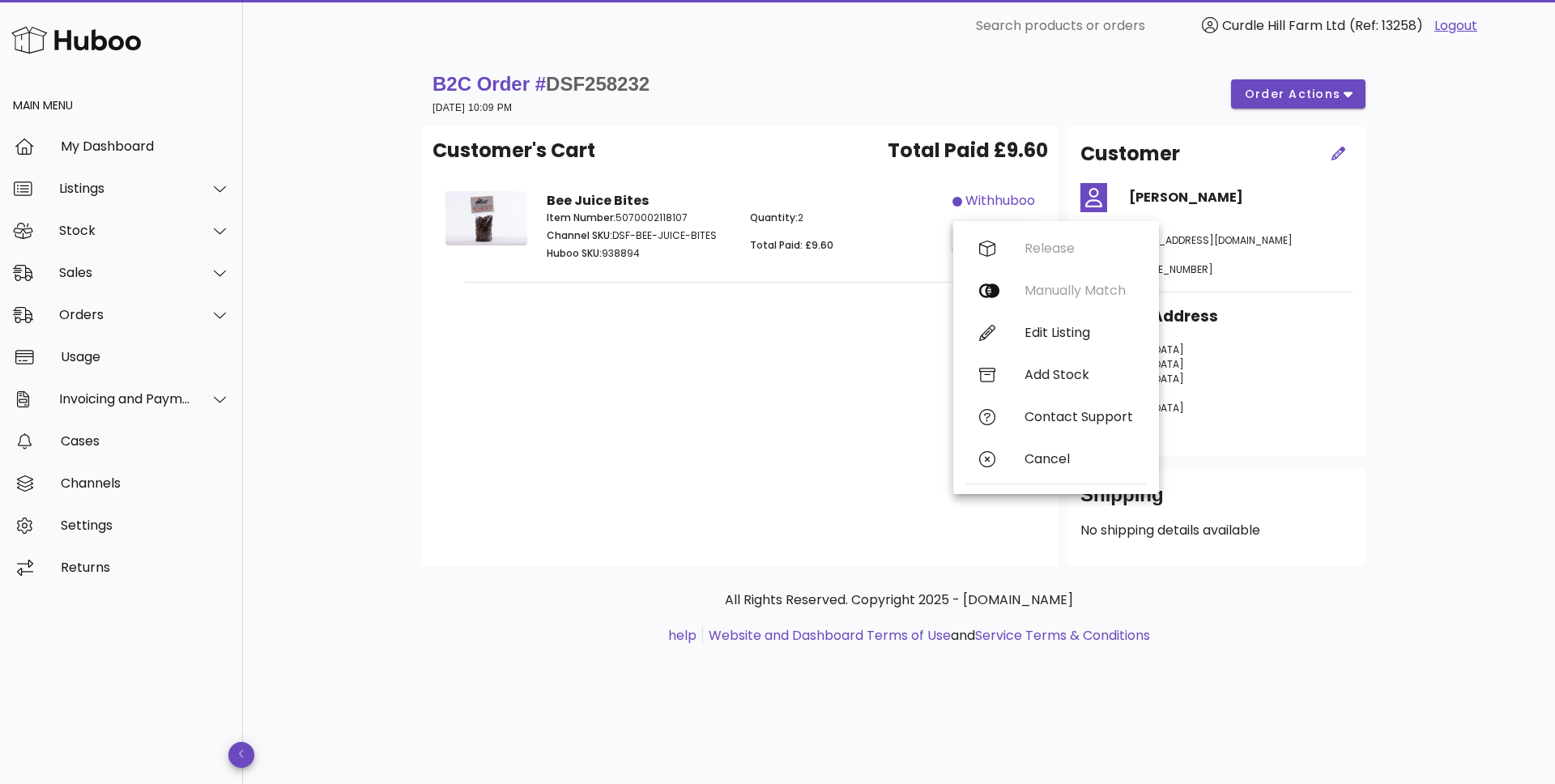
click at [876, 283] on div "Customer's Cart Total Paid £9.60 Bee Juice Bites Item Number: 5070002118107 Cha…" at bounding box center [740, 345] width 635 height 439
